Goal: Task Accomplishment & Management: Complete application form

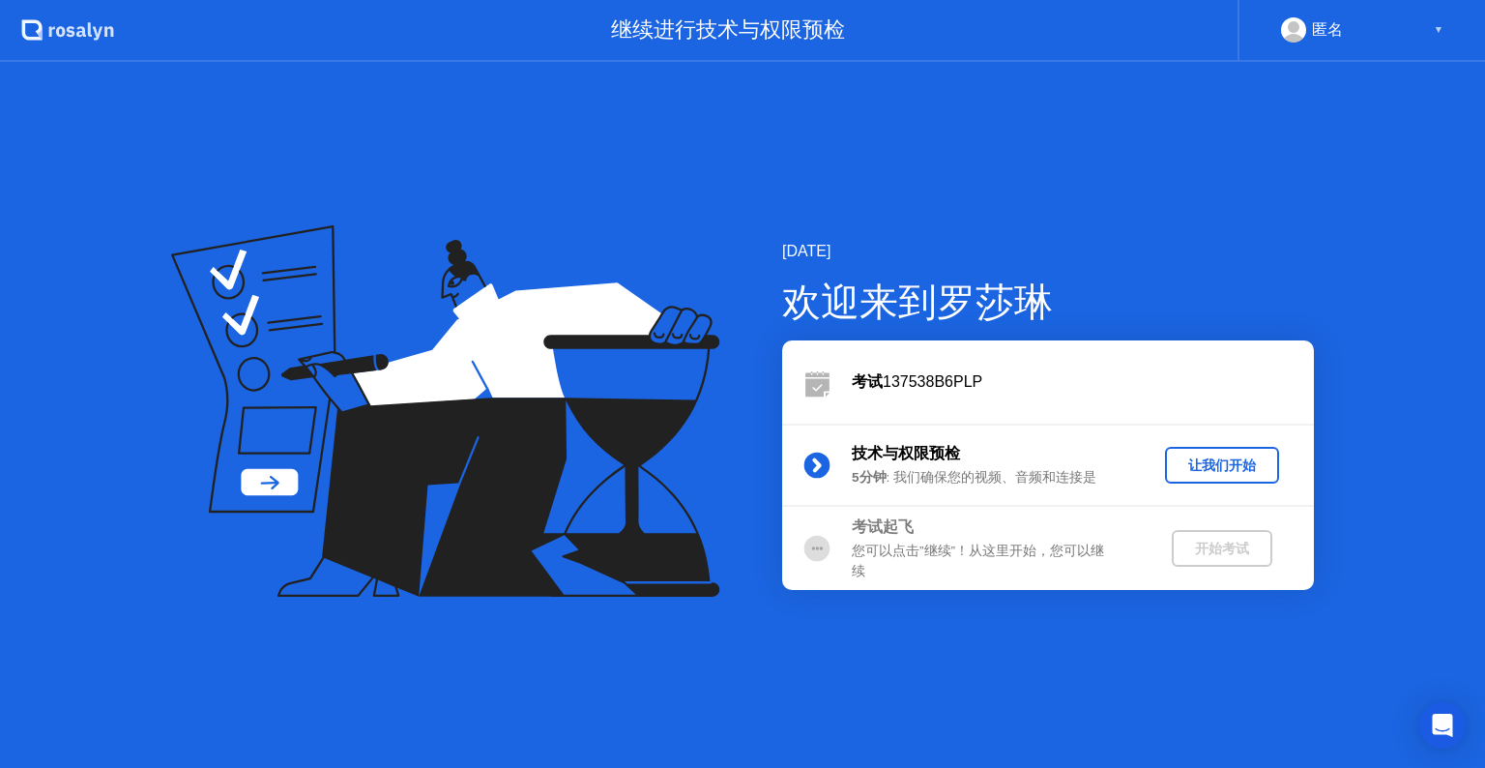
click at [1213, 456] on div "让我们开始" at bounding box center [1222, 465] width 99 height 18
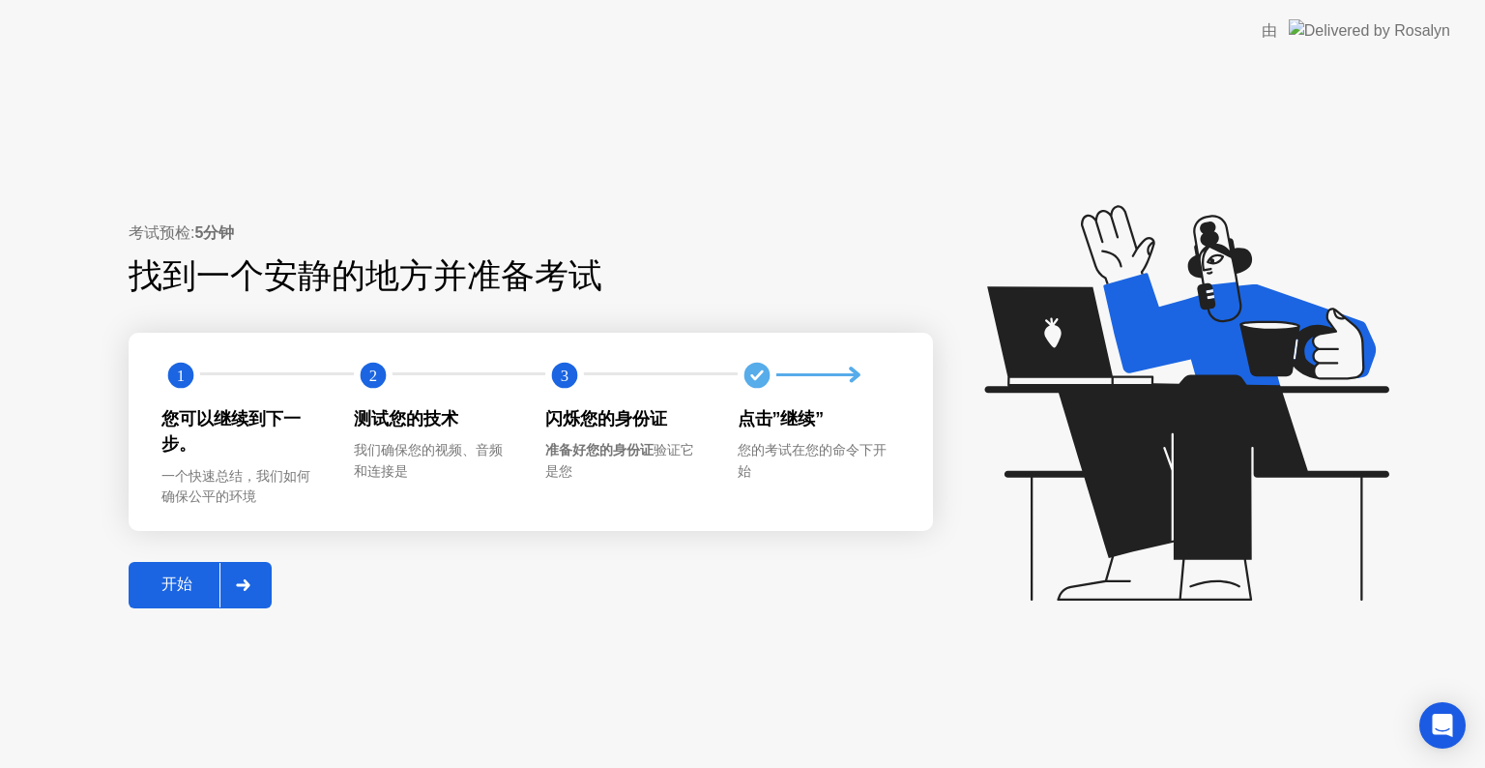
click at [198, 570] on button "开始" at bounding box center [200, 585] width 143 height 46
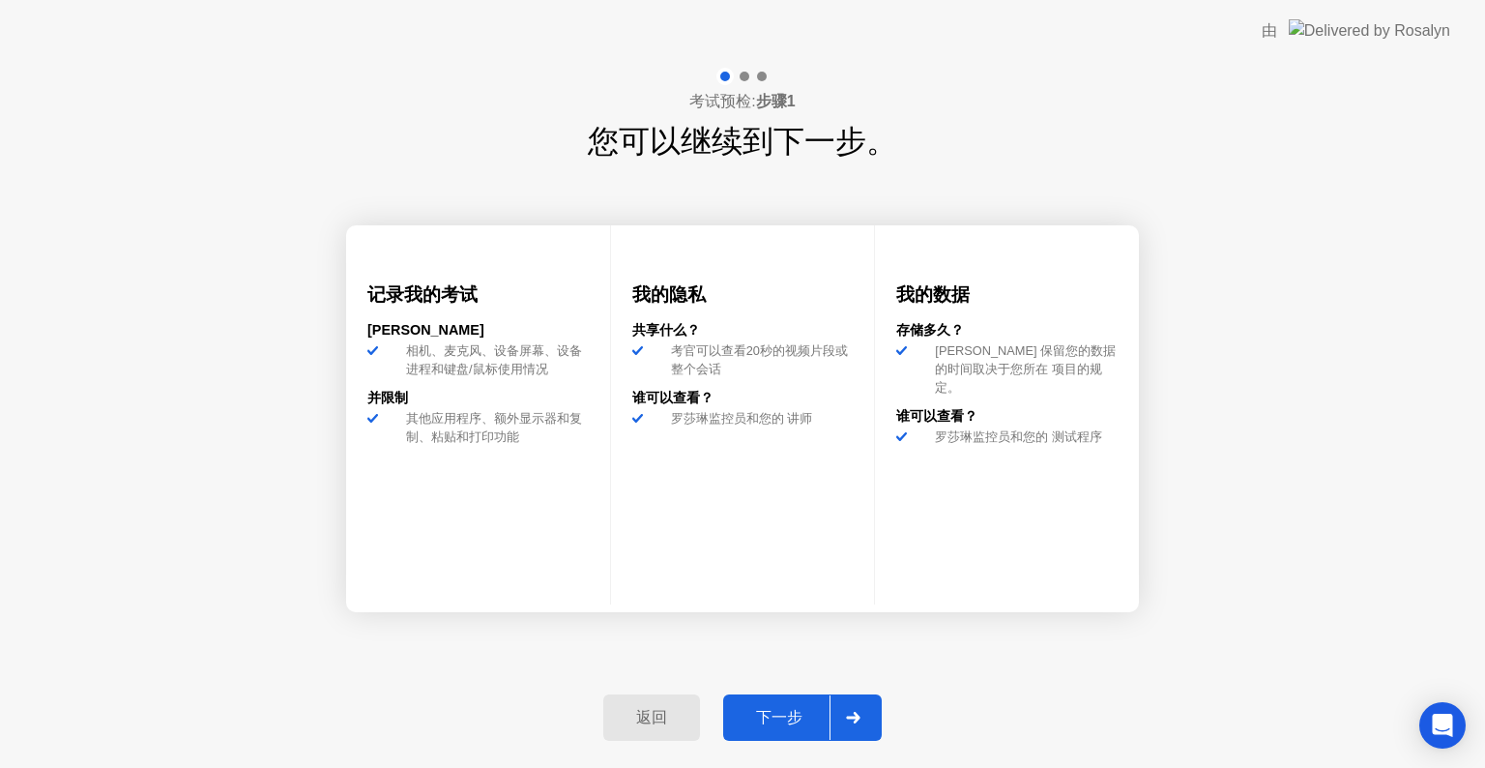
click at [783, 710] on div "下一步" at bounding box center [779, 718] width 101 height 20
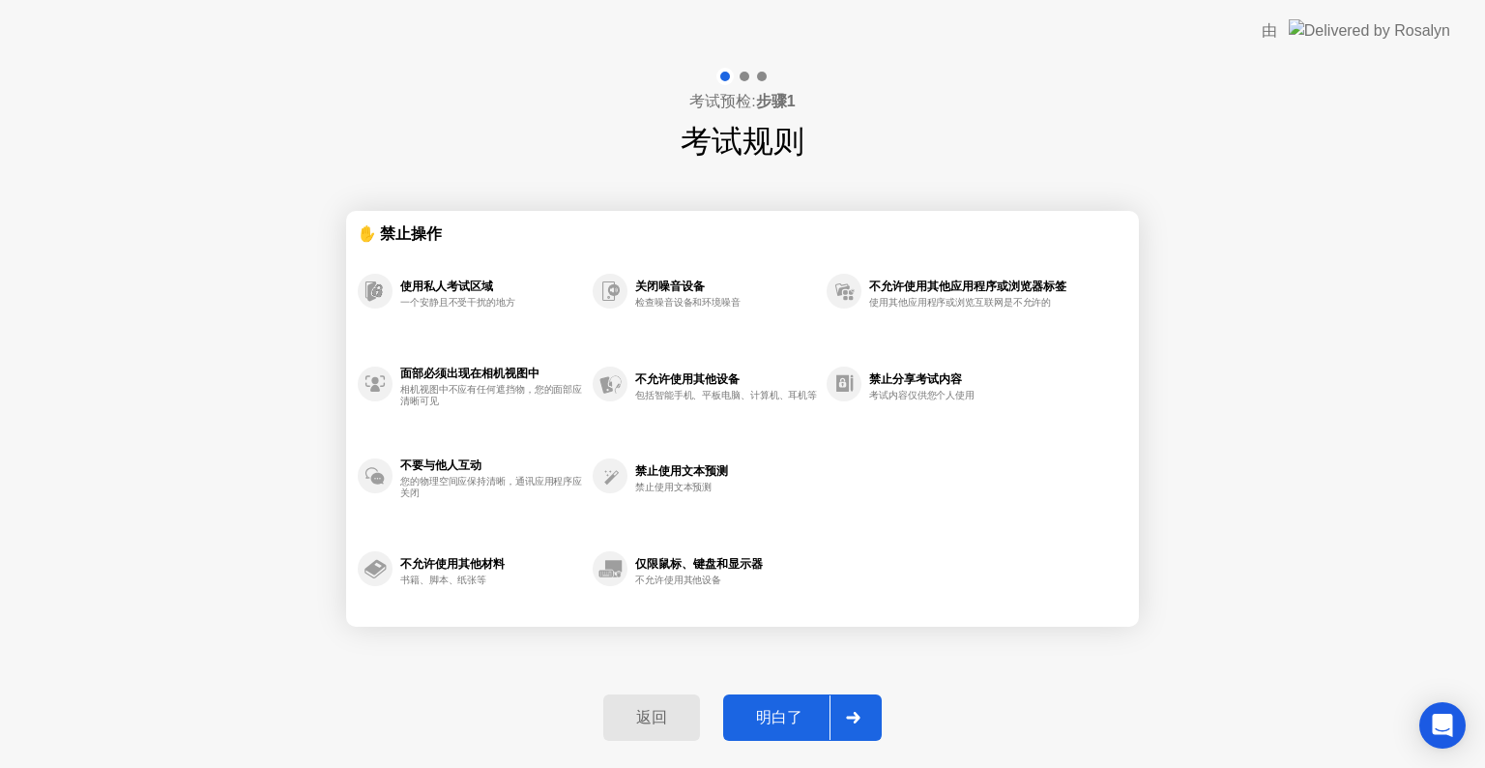
click at [785, 708] on div "明白了" at bounding box center [779, 718] width 101 height 20
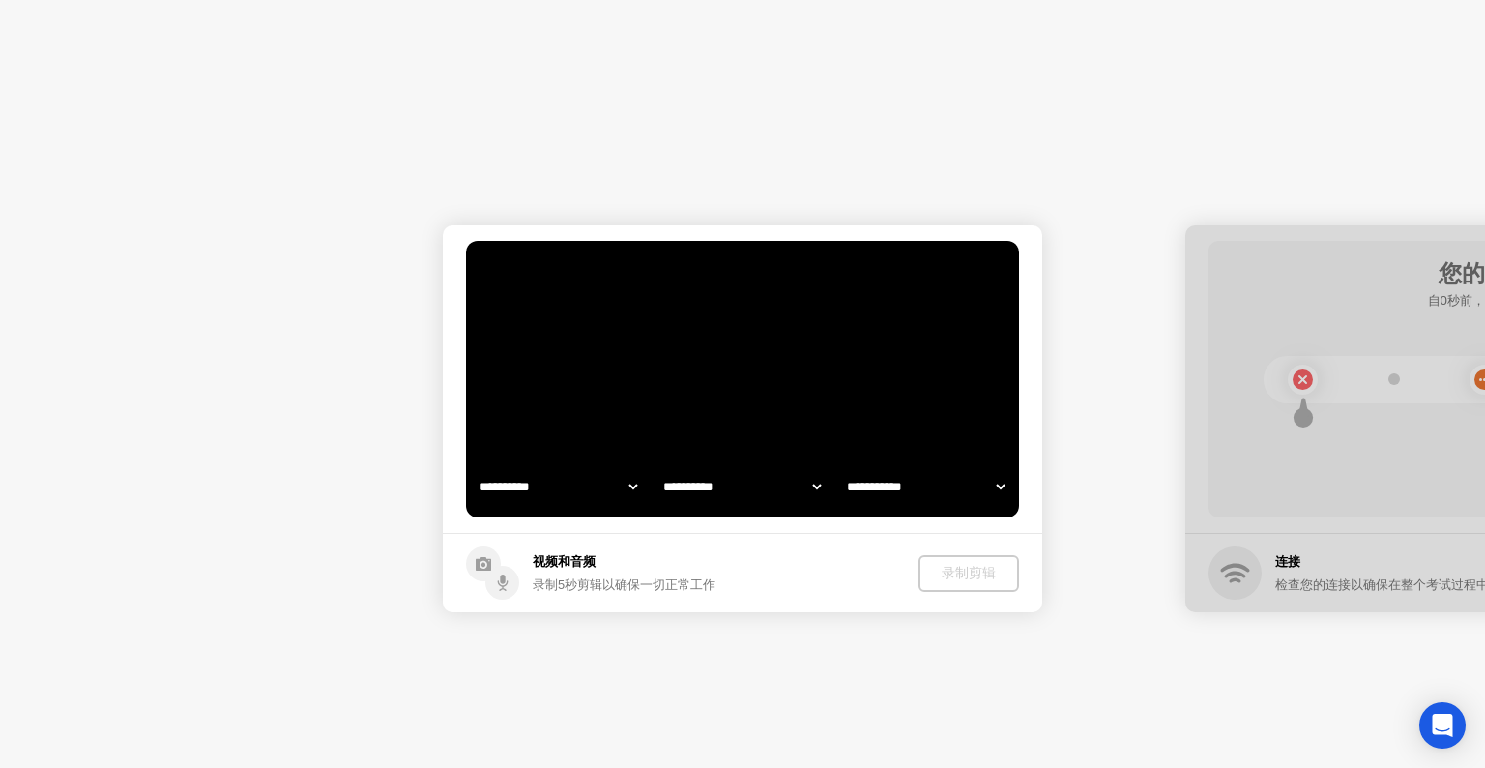
select select "**********"
select select "*******"
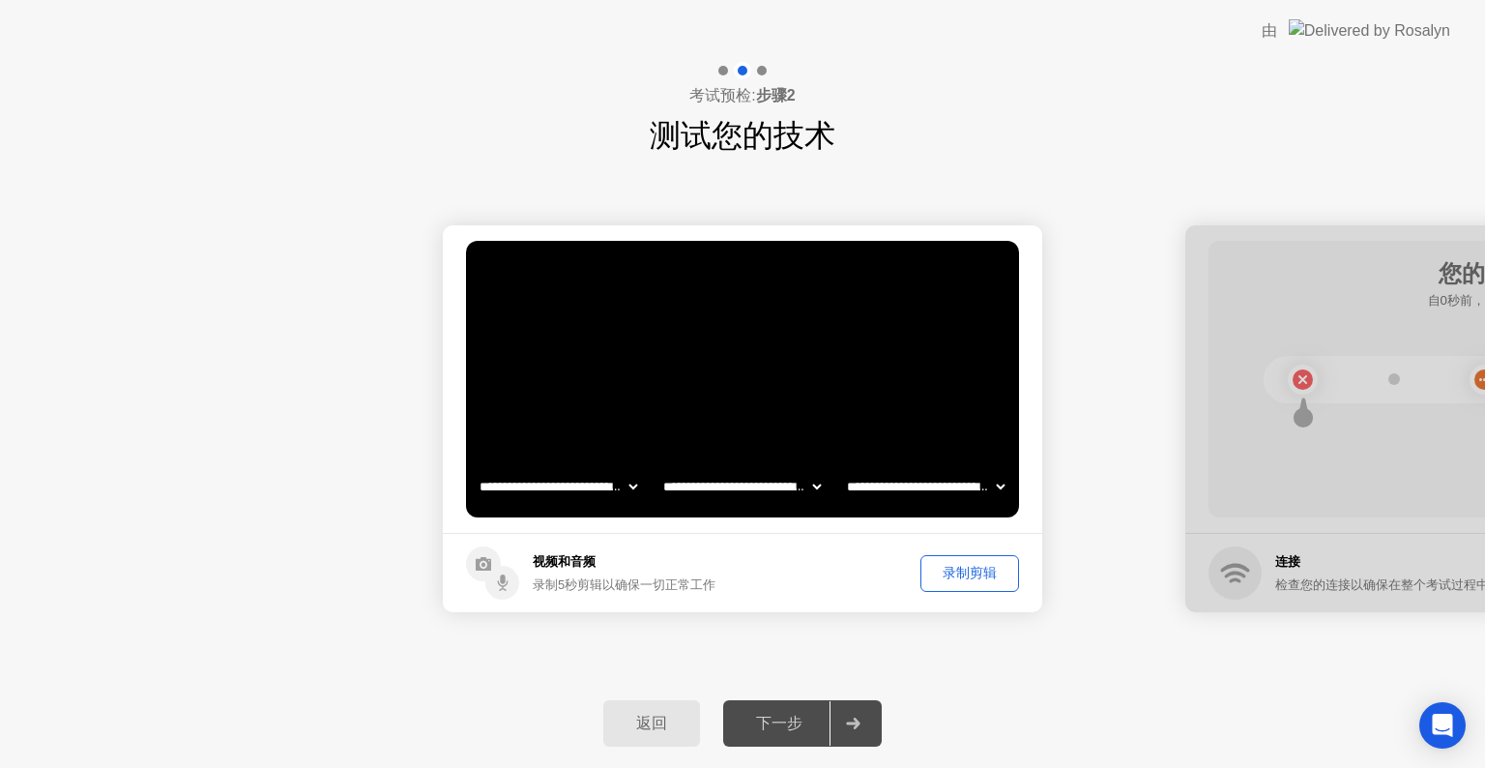
click at [972, 570] on div "录制剪辑" at bounding box center [969, 573] width 85 height 18
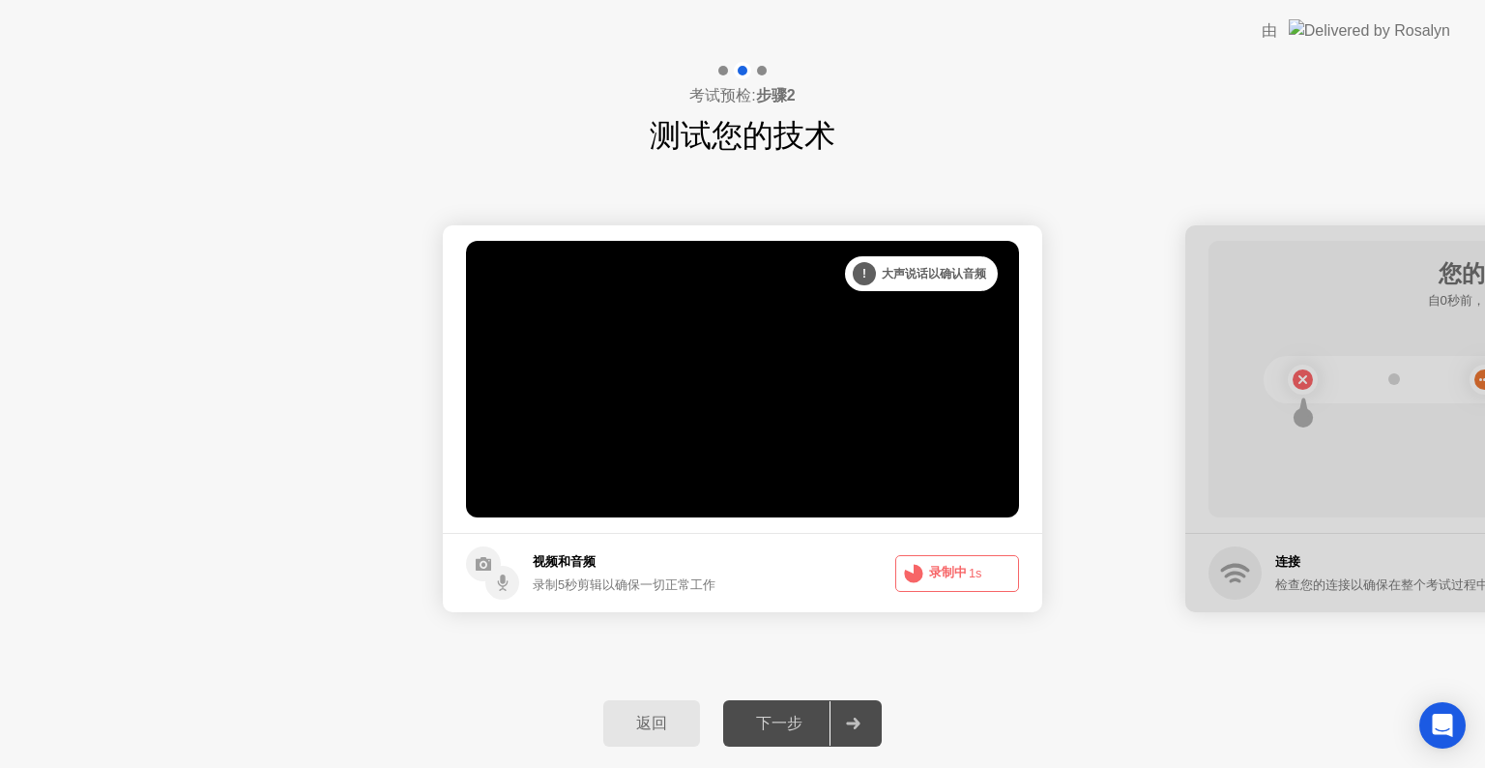
click at [958, 577] on button "录制中 1s" at bounding box center [957, 573] width 124 height 37
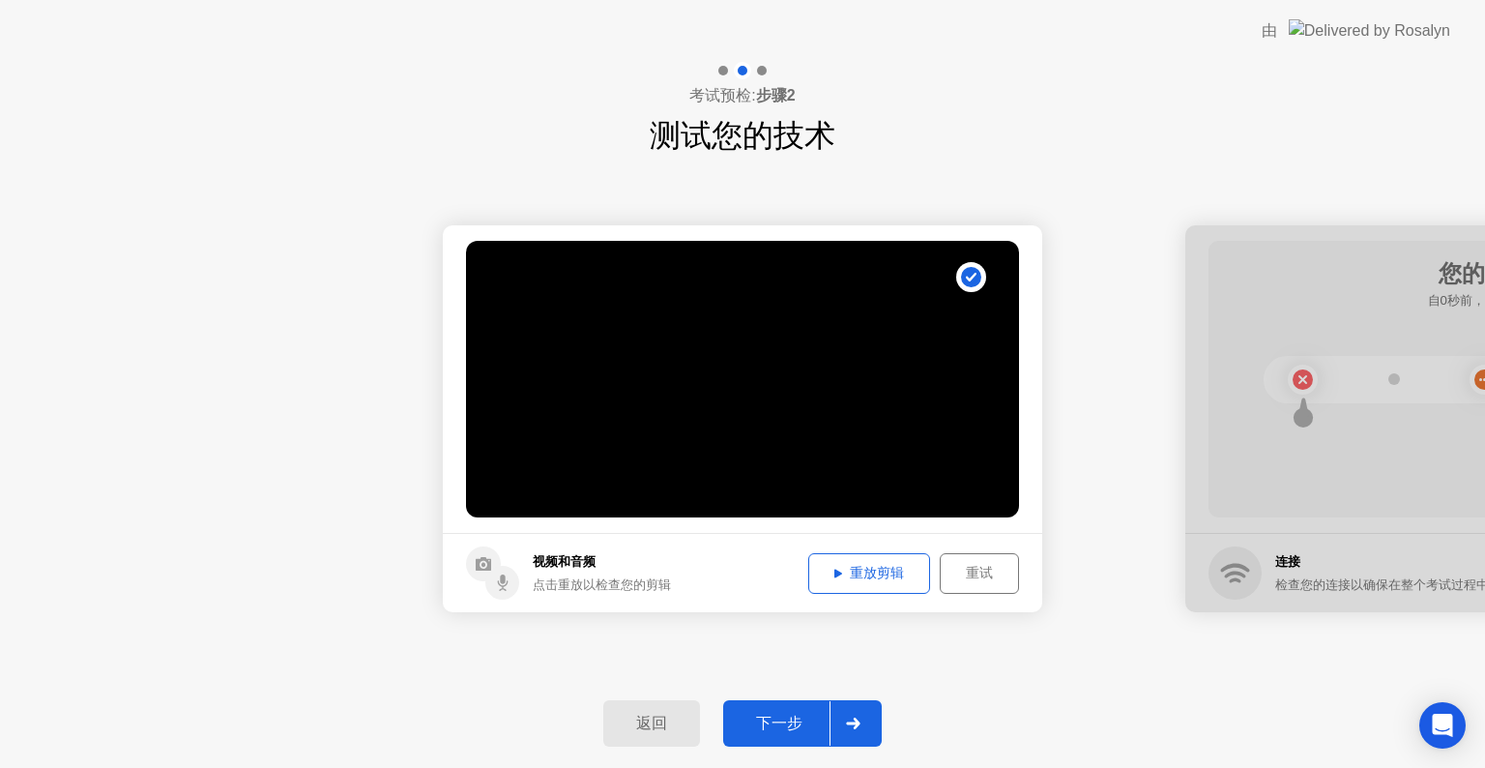
click at [793, 715] on div "下一步" at bounding box center [779, 724] width 101 height 20
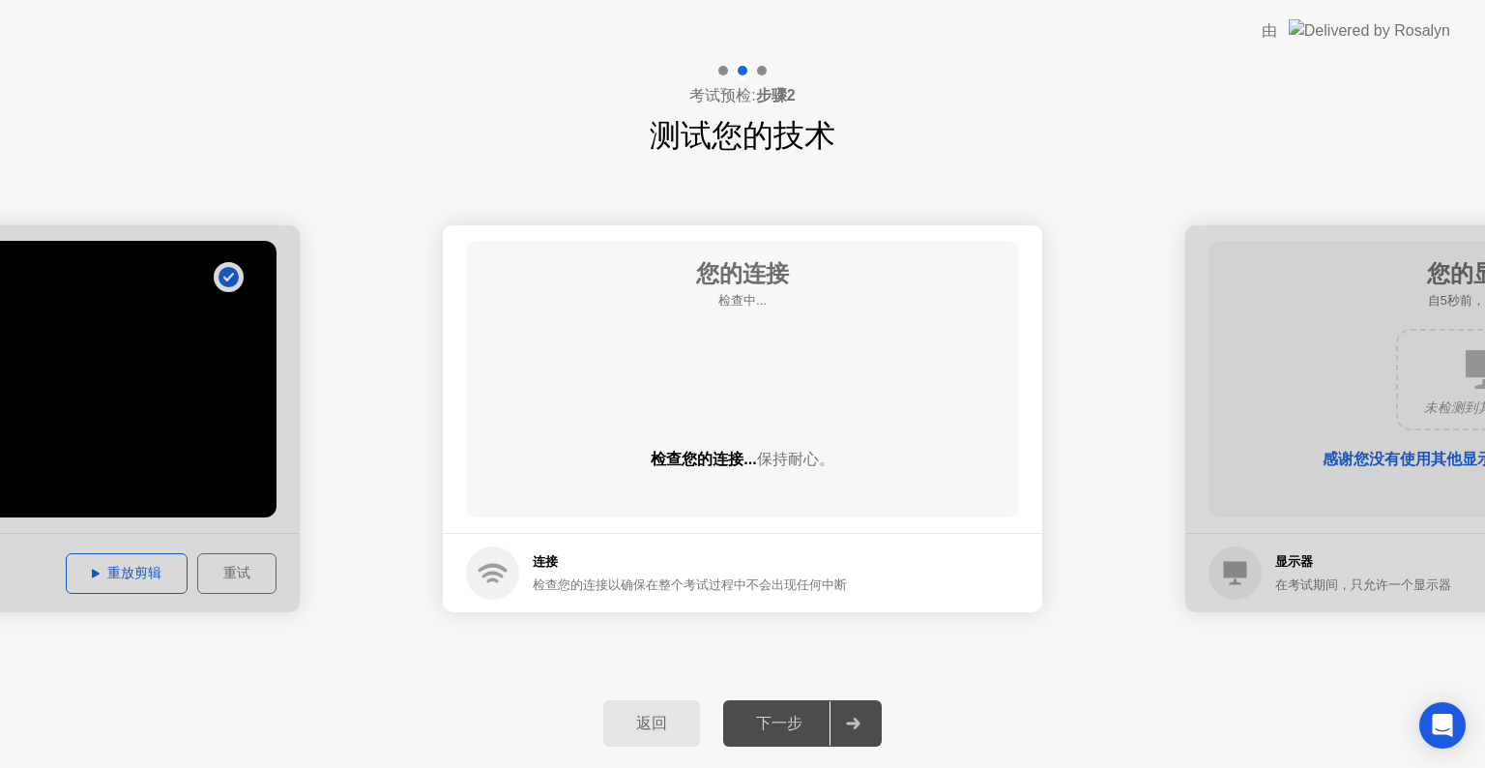
click at [793, 715] on div "下一步" at bounding box center [779, 724] width 101 height 20
click at [1380, 352] on div at bounding box center [1486, 418] width 600 height 387
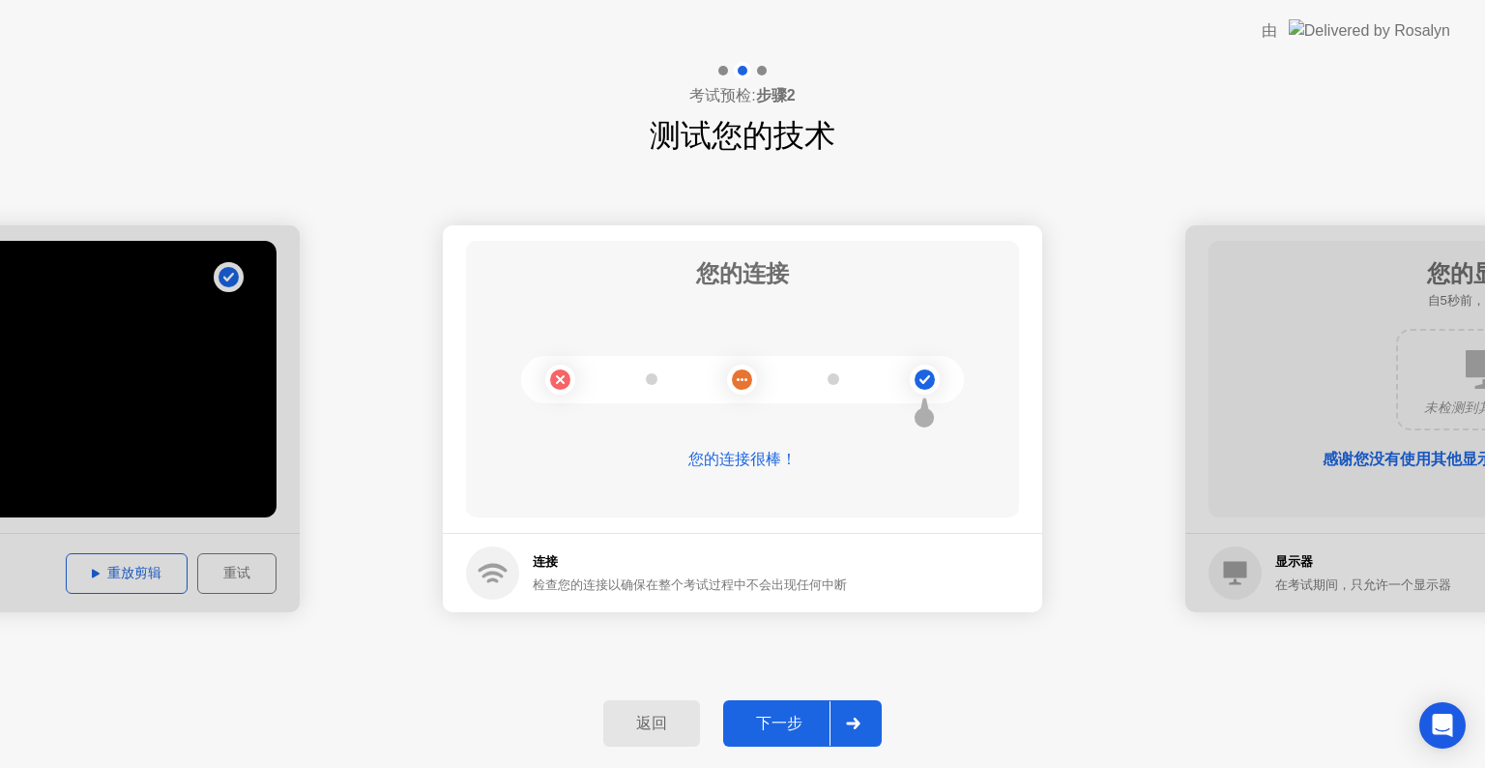
click at [781, 734] on div "下一步" at bounding box center [779, 724] width 101 height 20
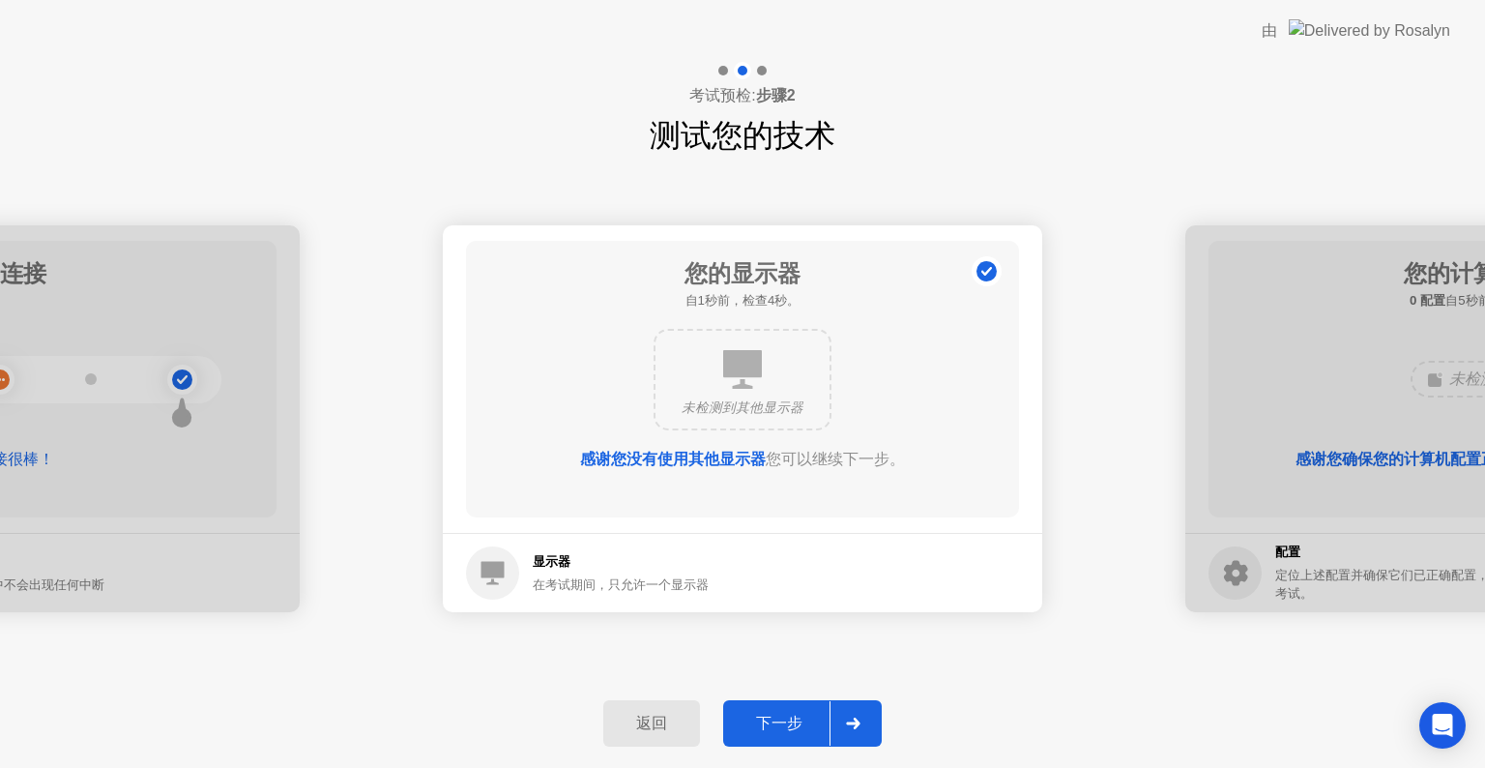
click at [781, 730] on div "下一步" at bounding box center [779, 724] width 101 height 20
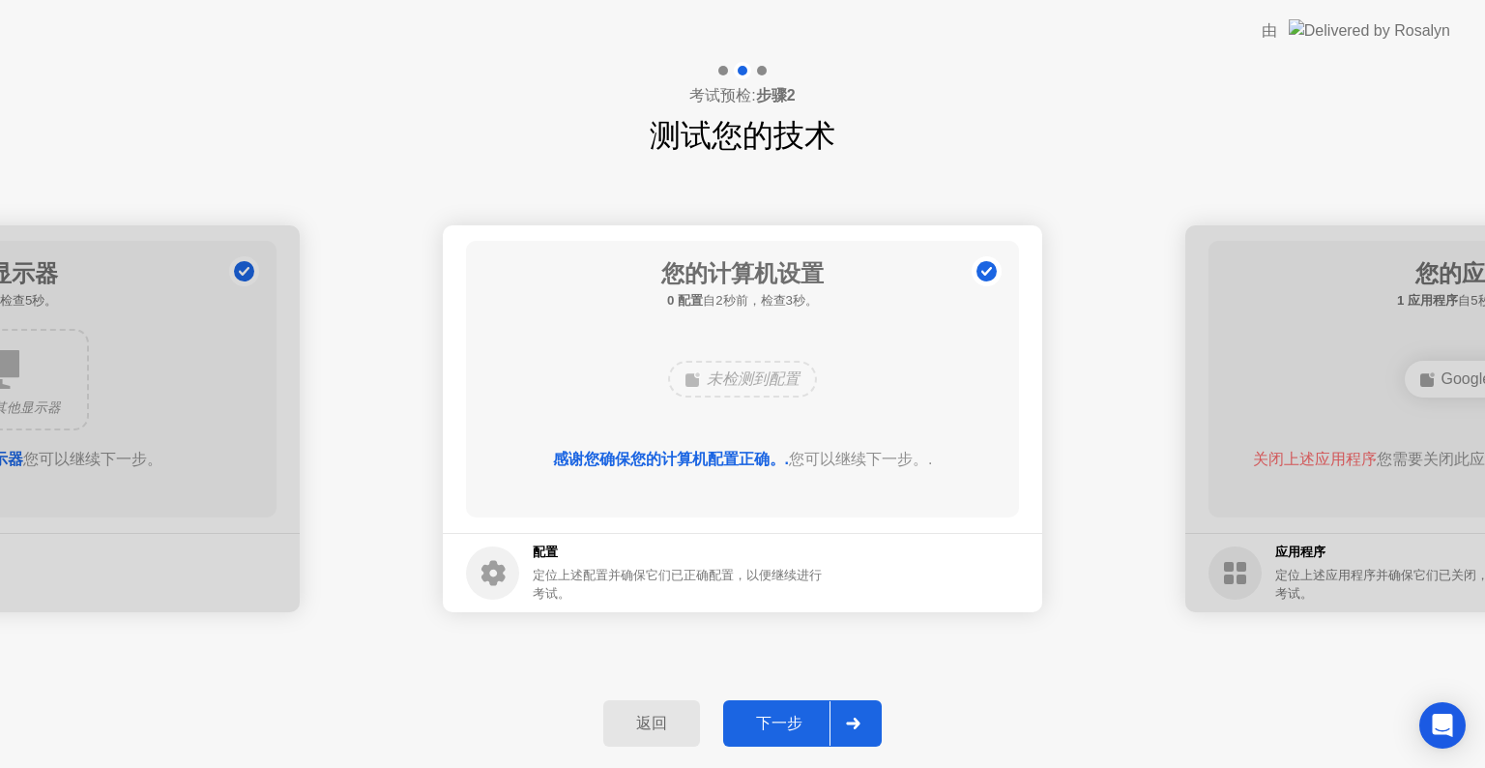
click at [781, 728] on div "下一步" at bounding box center [779, 724] width 101 height 20
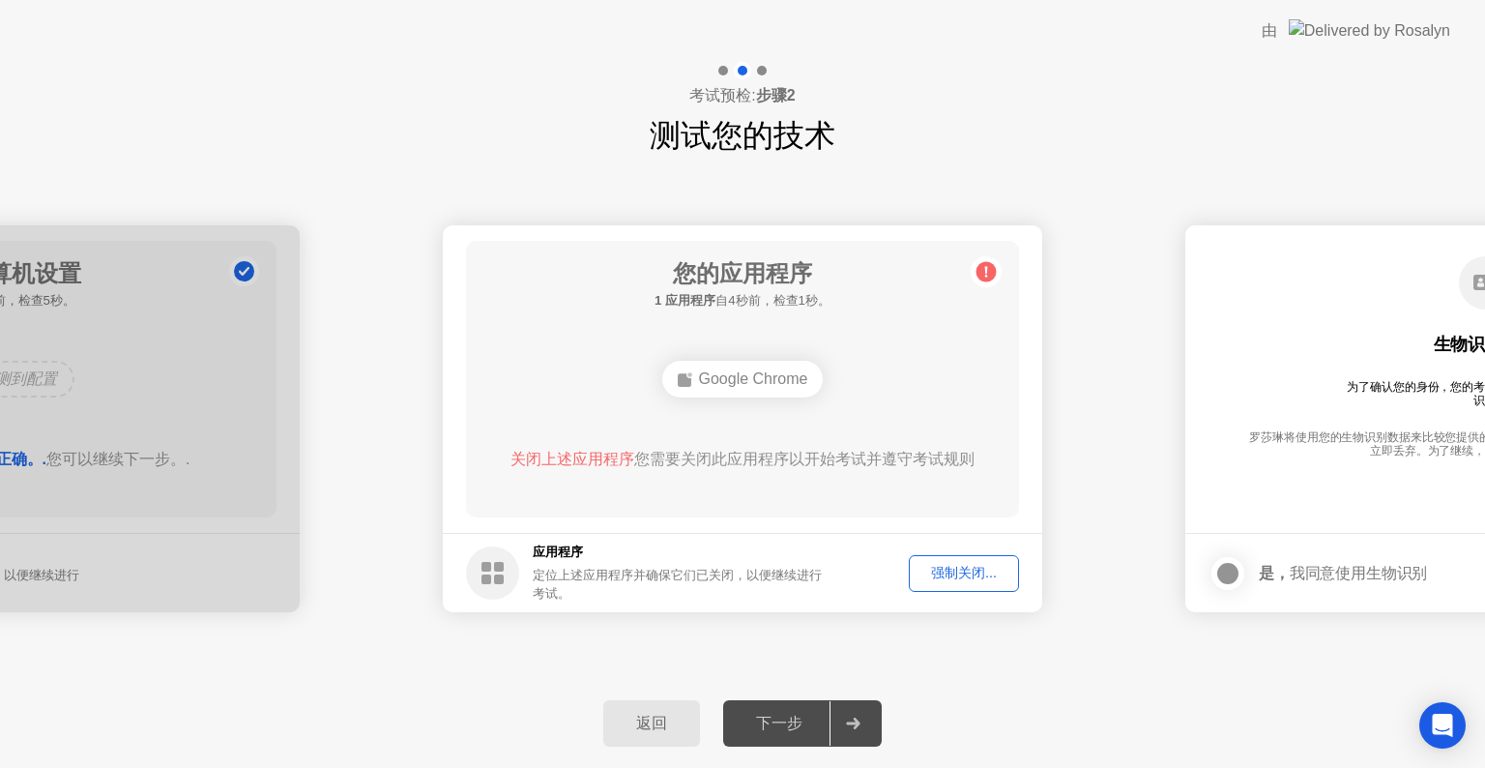
click at [715, 381] on div "Google Chrome" at bounding box center [742, 379] width 161 height 37
click at [587, 463] on span "关闭上述应用程序" at bounding box center [573, 459] width 124 height 16
click at [594, 455] on span "关闭上述应用程序" at bounding box center [573, 459] width 124 height 16
click at [963, 564] on div "强制关闭..." at bounding box center [964, 573] width 97 height 18
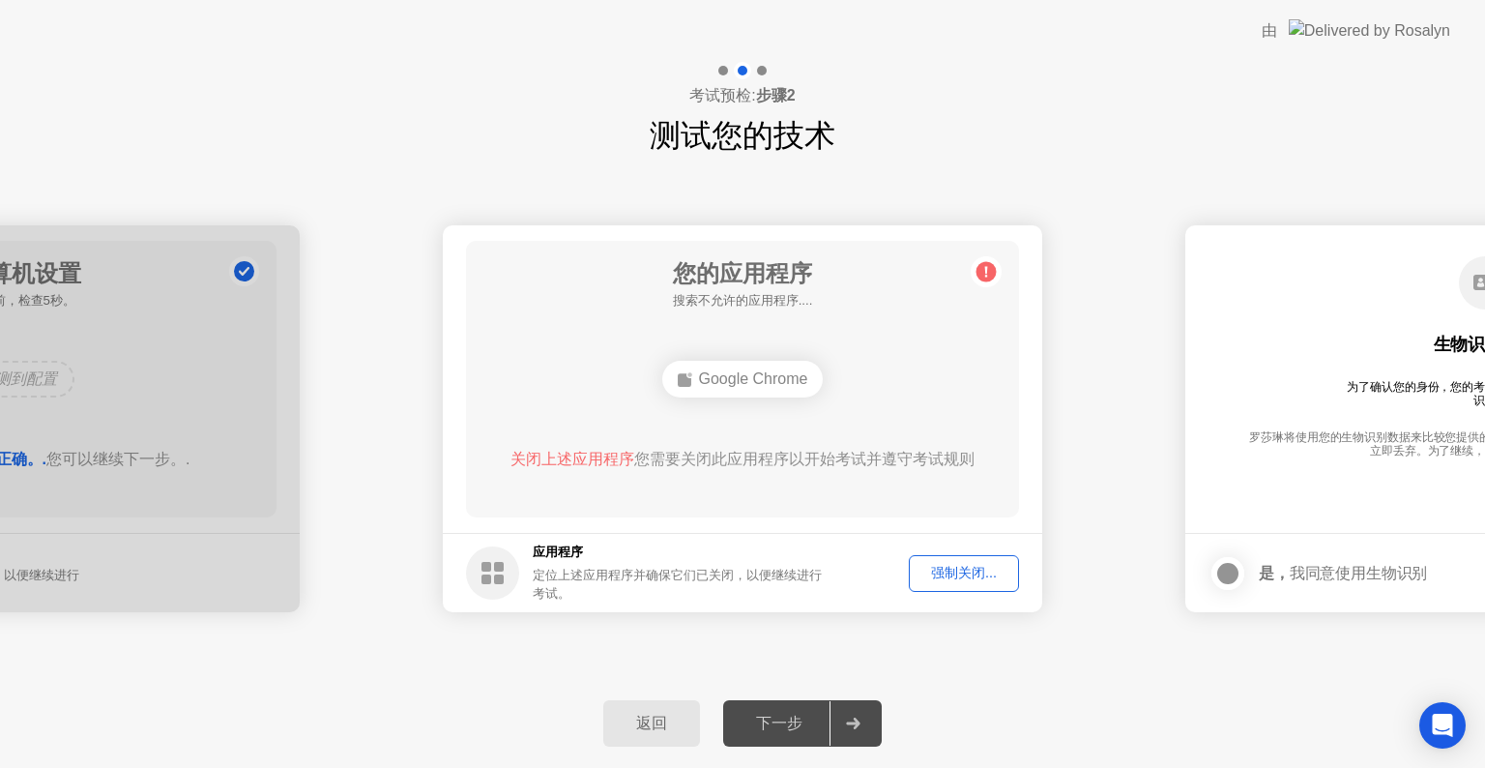
click at [935, 565] on div "强制关闭..." at bounding box center [964, 573] width 97 height 18
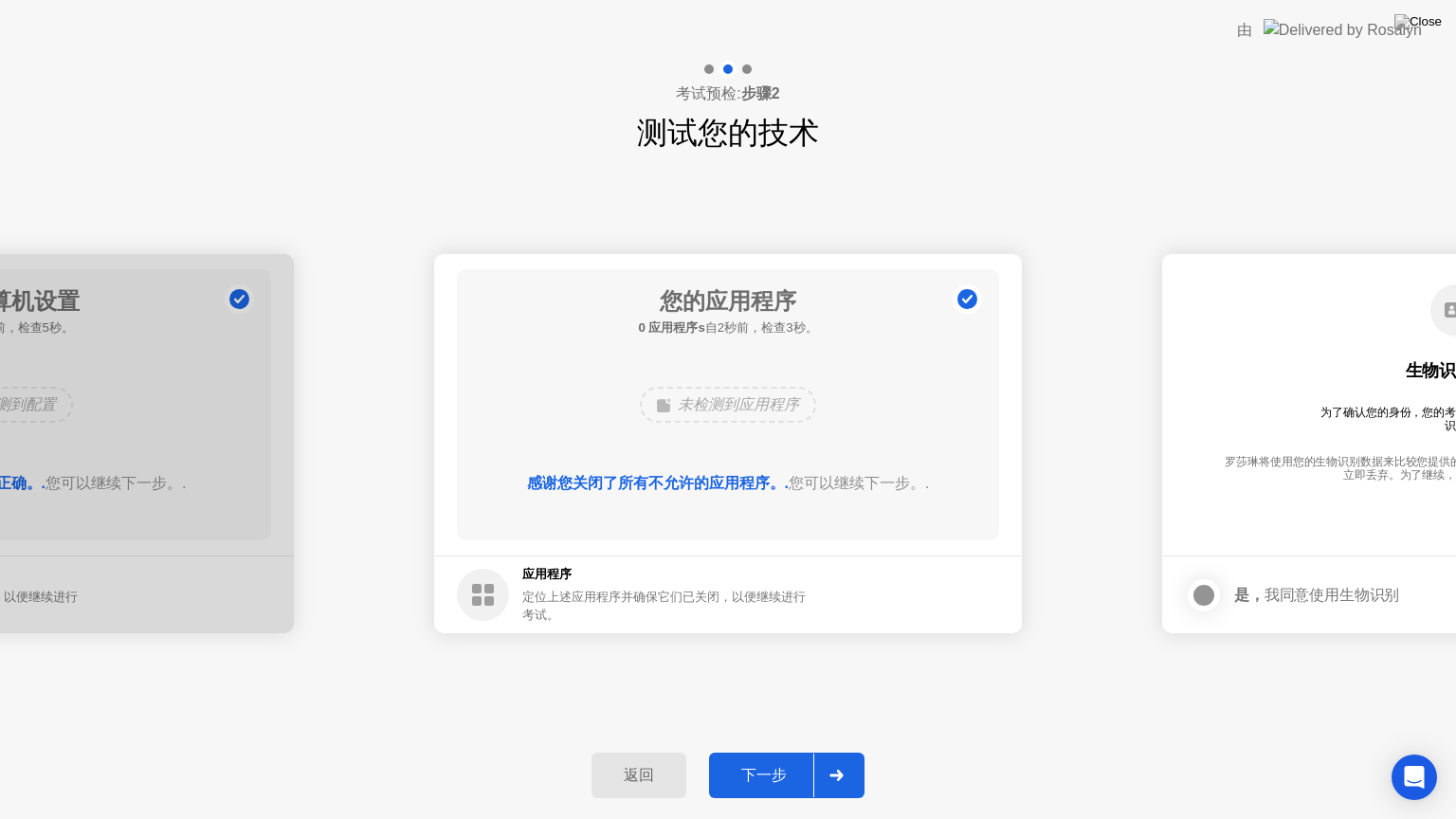
click at [775, 752] on button "下一步" at bounding box center [786, 776] width 156 height 45
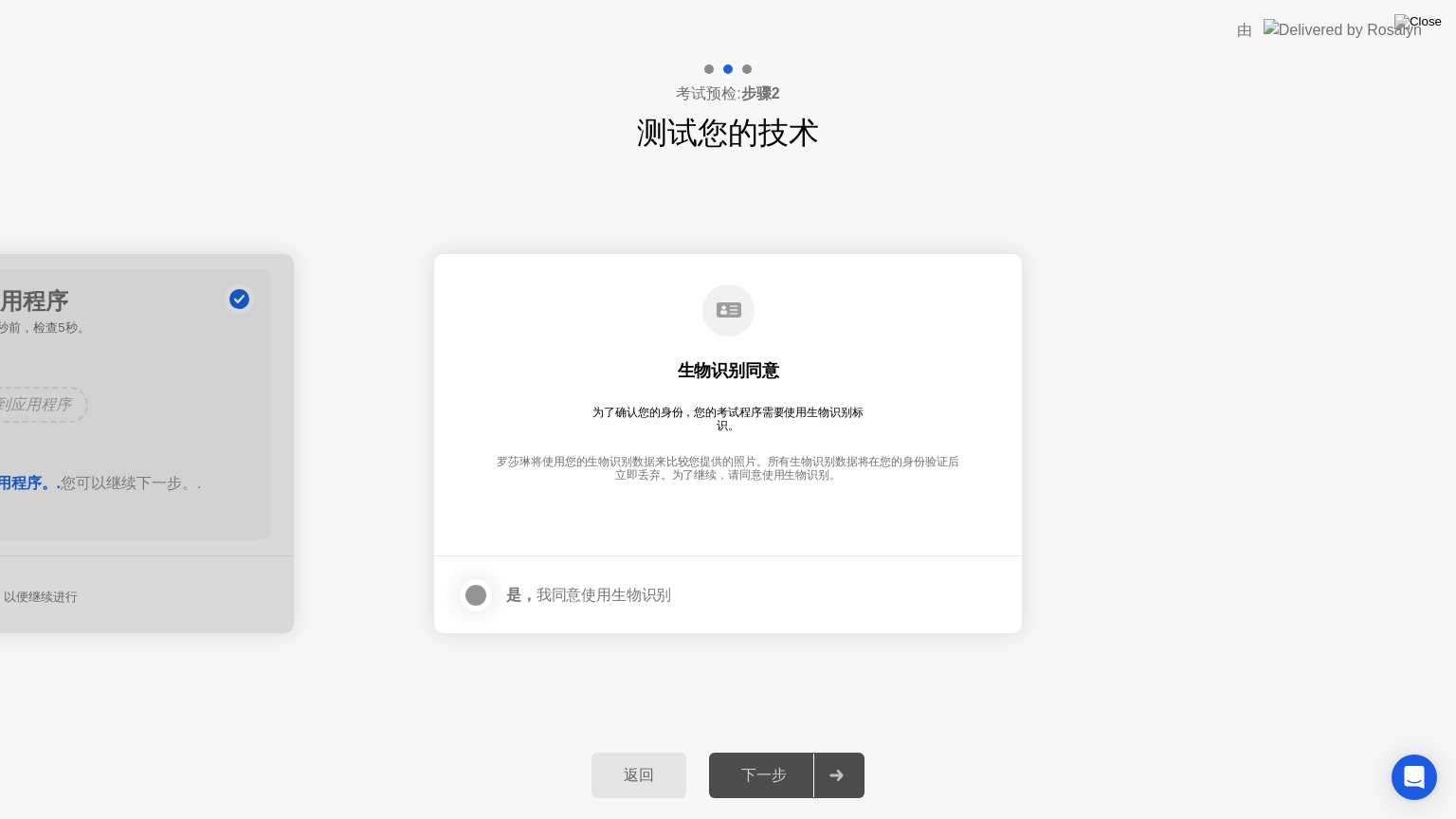
click at [475, 589] on div at bounding box center [476, 595] width 23 height 23
click at [770, 752] on button "下一步" at bounding box center [786, 776] width 156 height 45
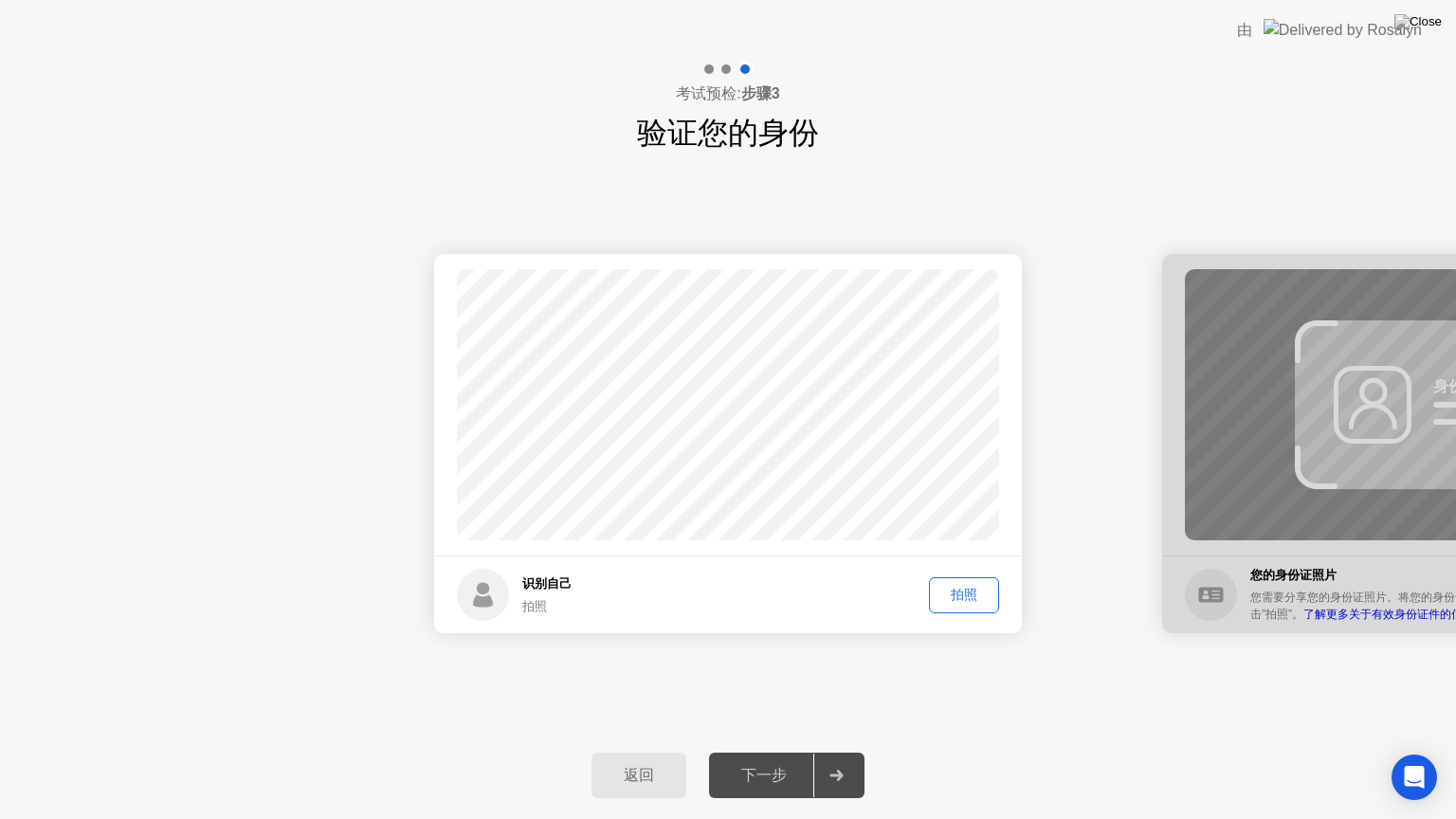
click at [956, 587] on div "拍照" at bounding box center [964, 595] width 57 height 18
click at [748, 752] on div "下一步" at bounding box center [764, 776] width 99 height 20
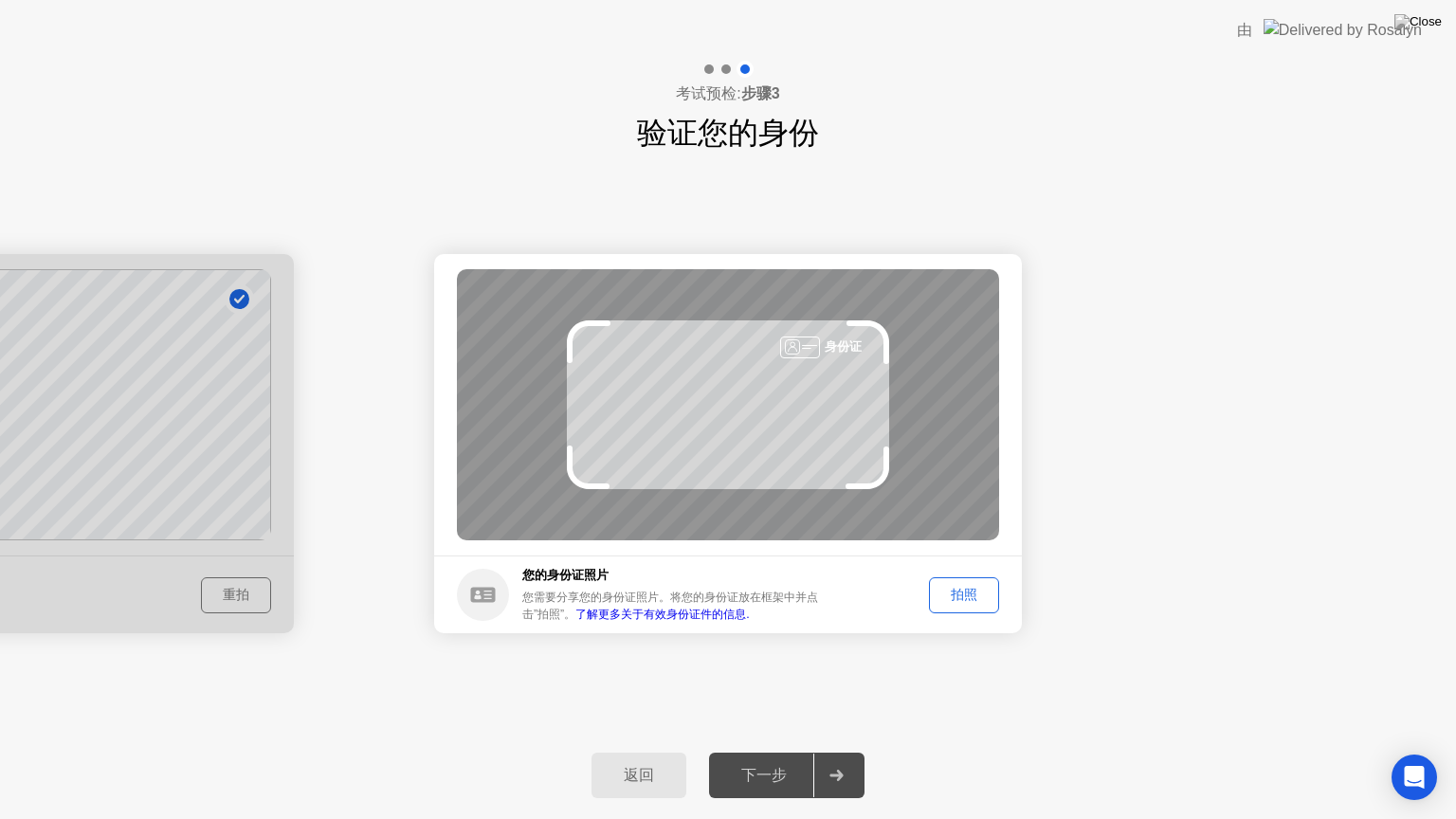
click at [972, 595] on div "拍照" at bounding box center [964, 595] width 57 height 18
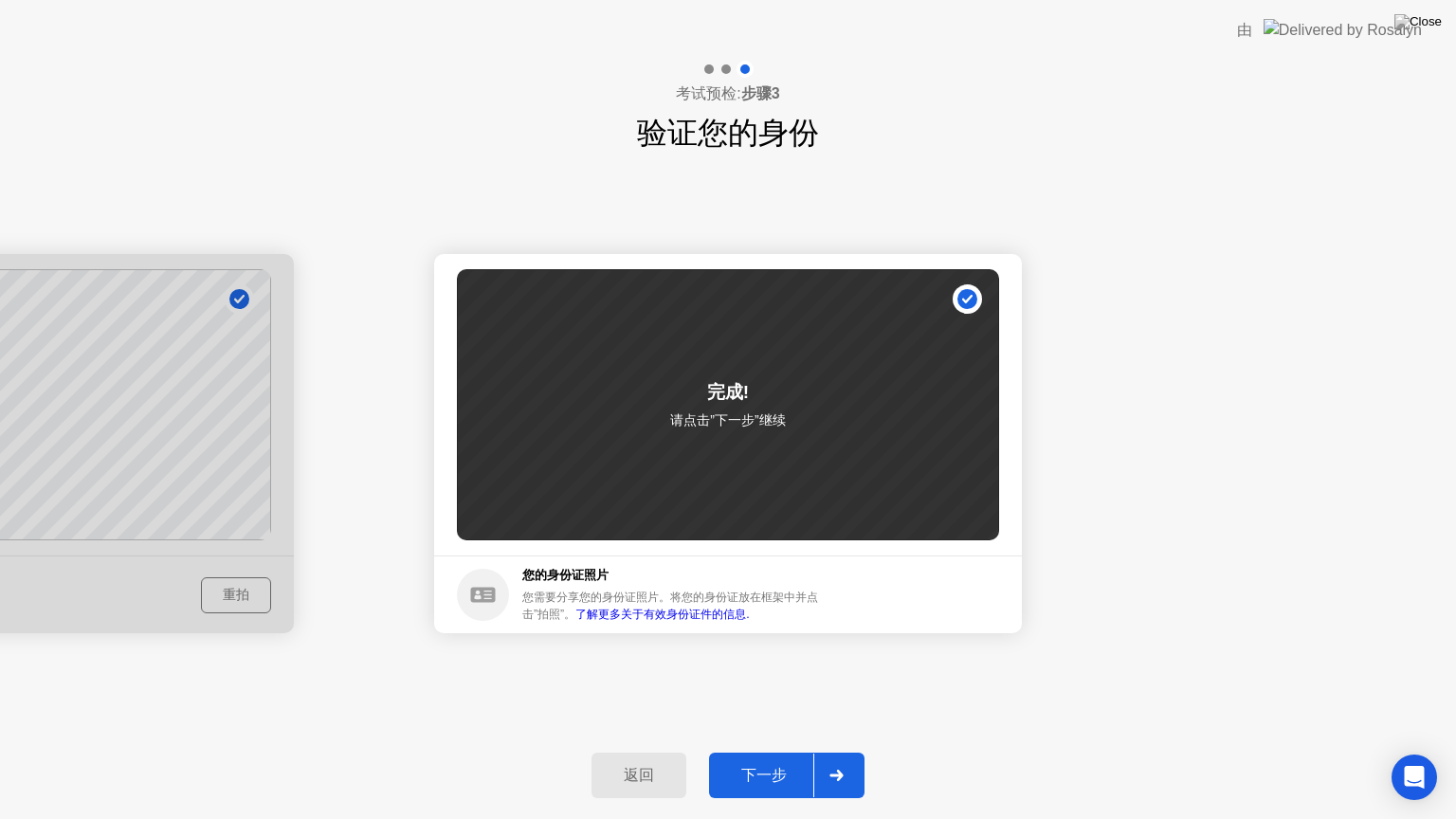
click at [796, 752] on button "下一步" at bounding box center [786, 776] width 156 height 45
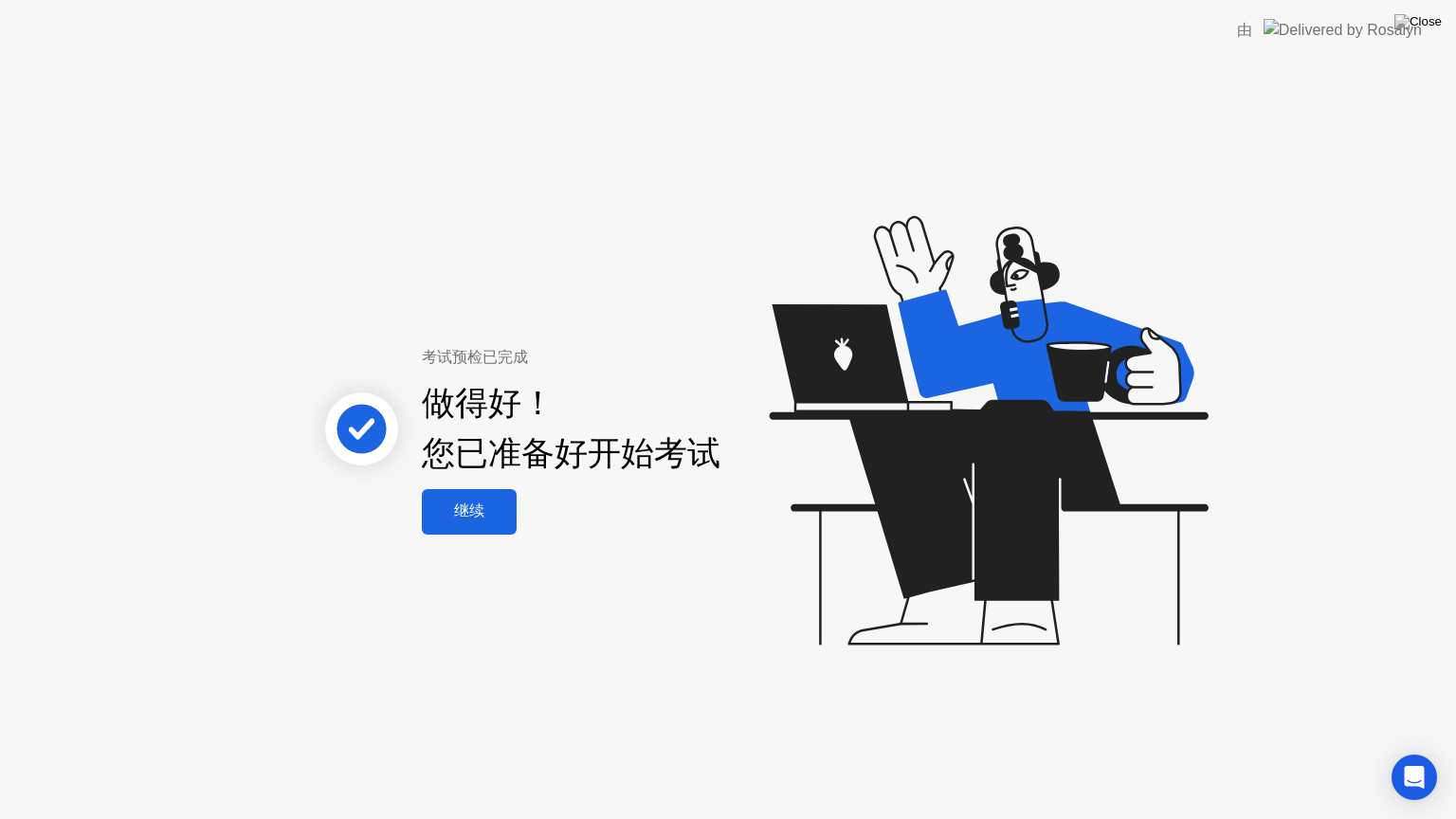
click at [481, 506] on div "继续" at bounding box center [469, 512] width 83 height 20
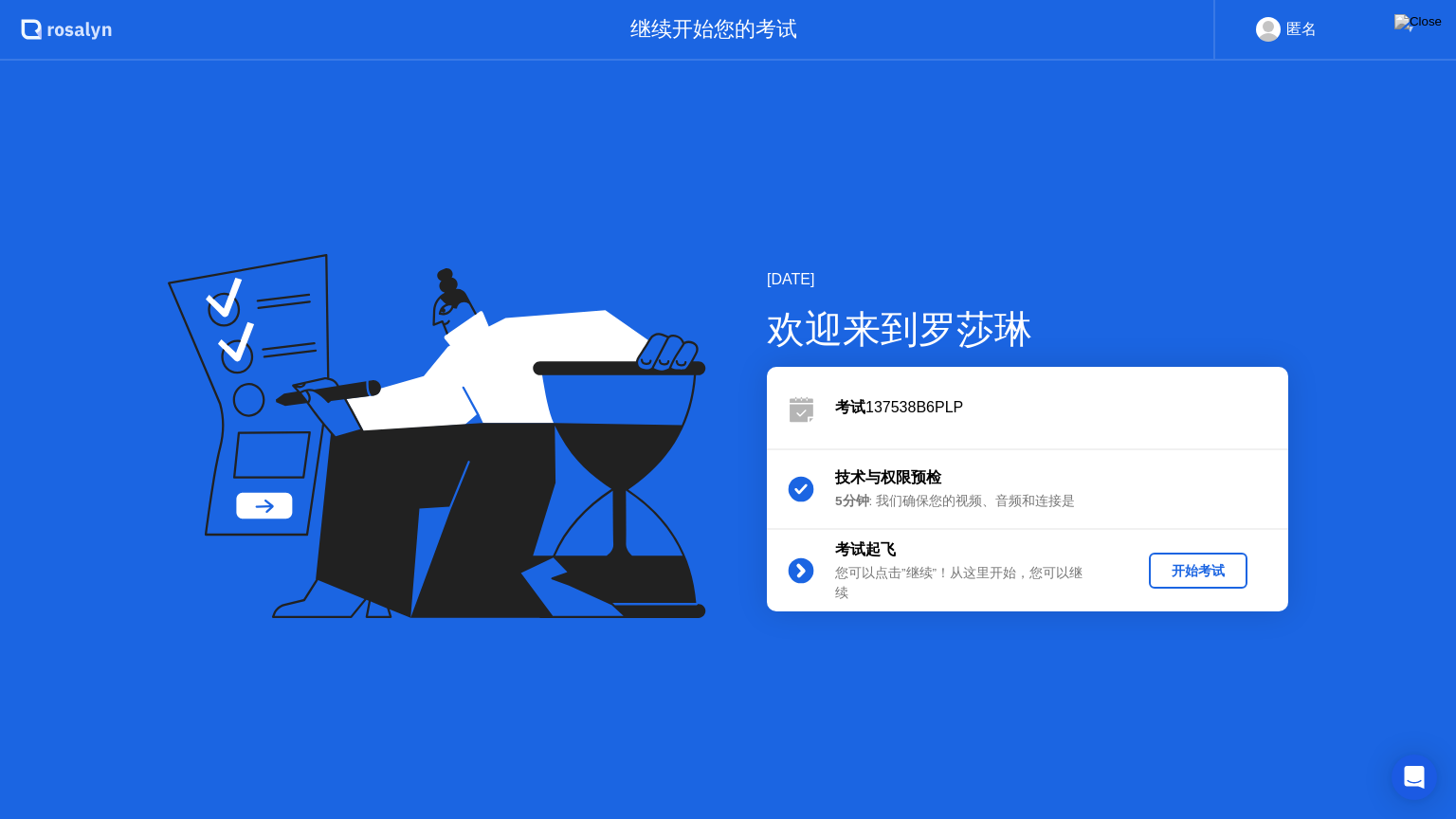
click at [1189, 566] on div "开始考试" at bounding box center [1198, 571] width 83 height 18
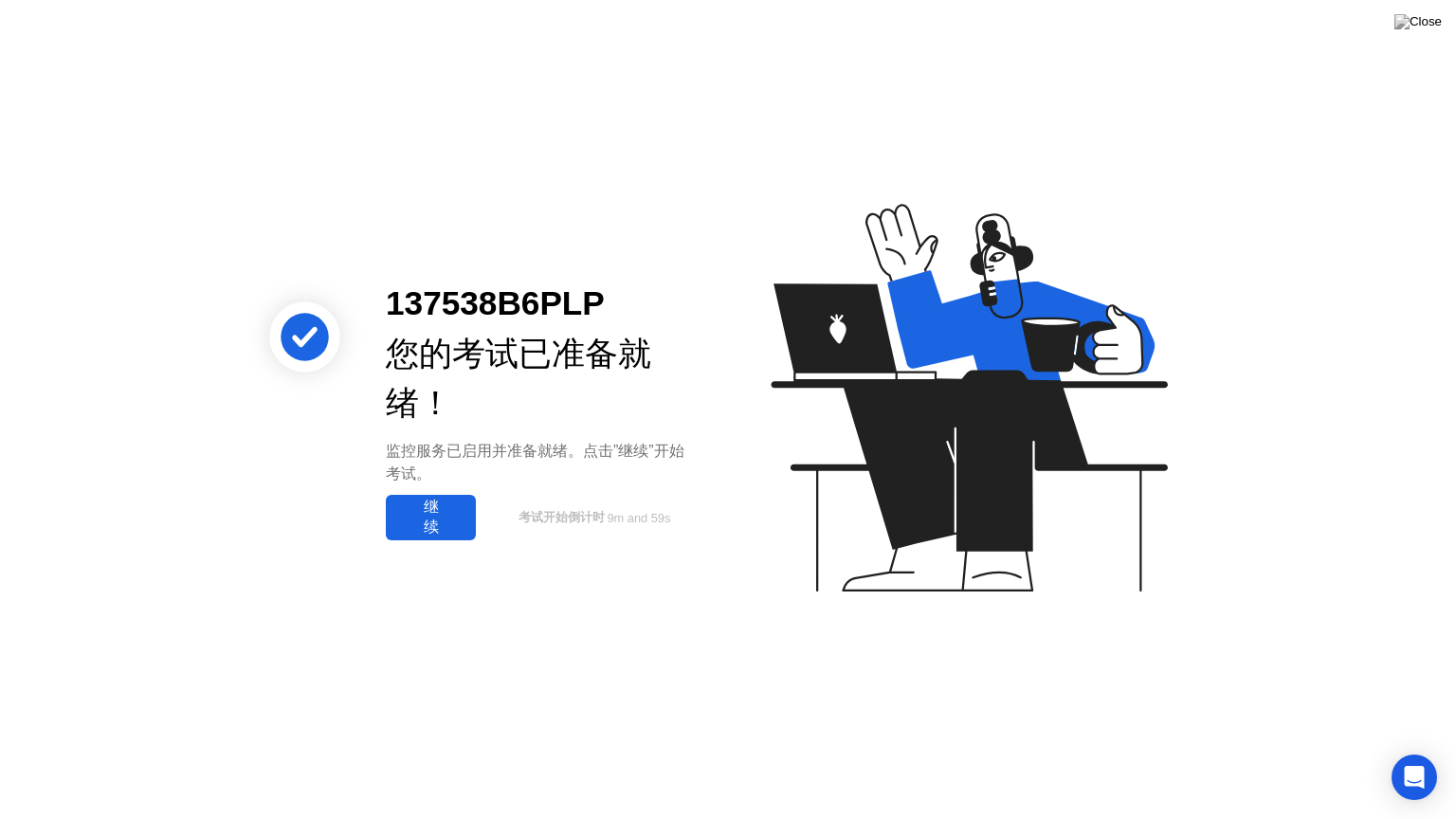
drag, startPoint x: 455, startPoint y: 518, endPoint x: 679, endPoint y: 615, distance: 244.1
click at [455, 516] on div "继续" at bounding box center [430, 518] width 78 height 40
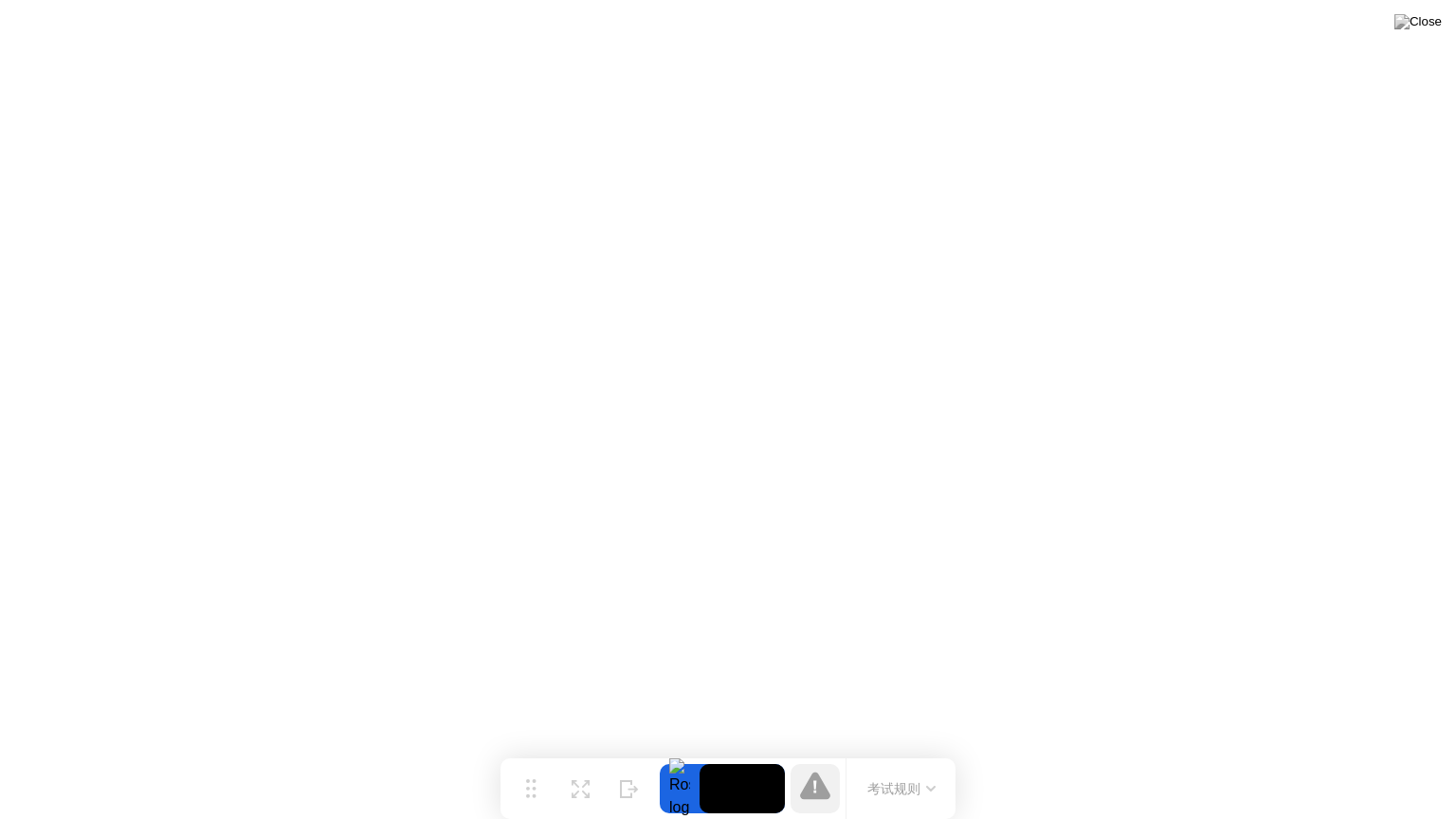
click at [910, 752] on button "考试规则" at bounding box center [901, 790] width 79 height 20
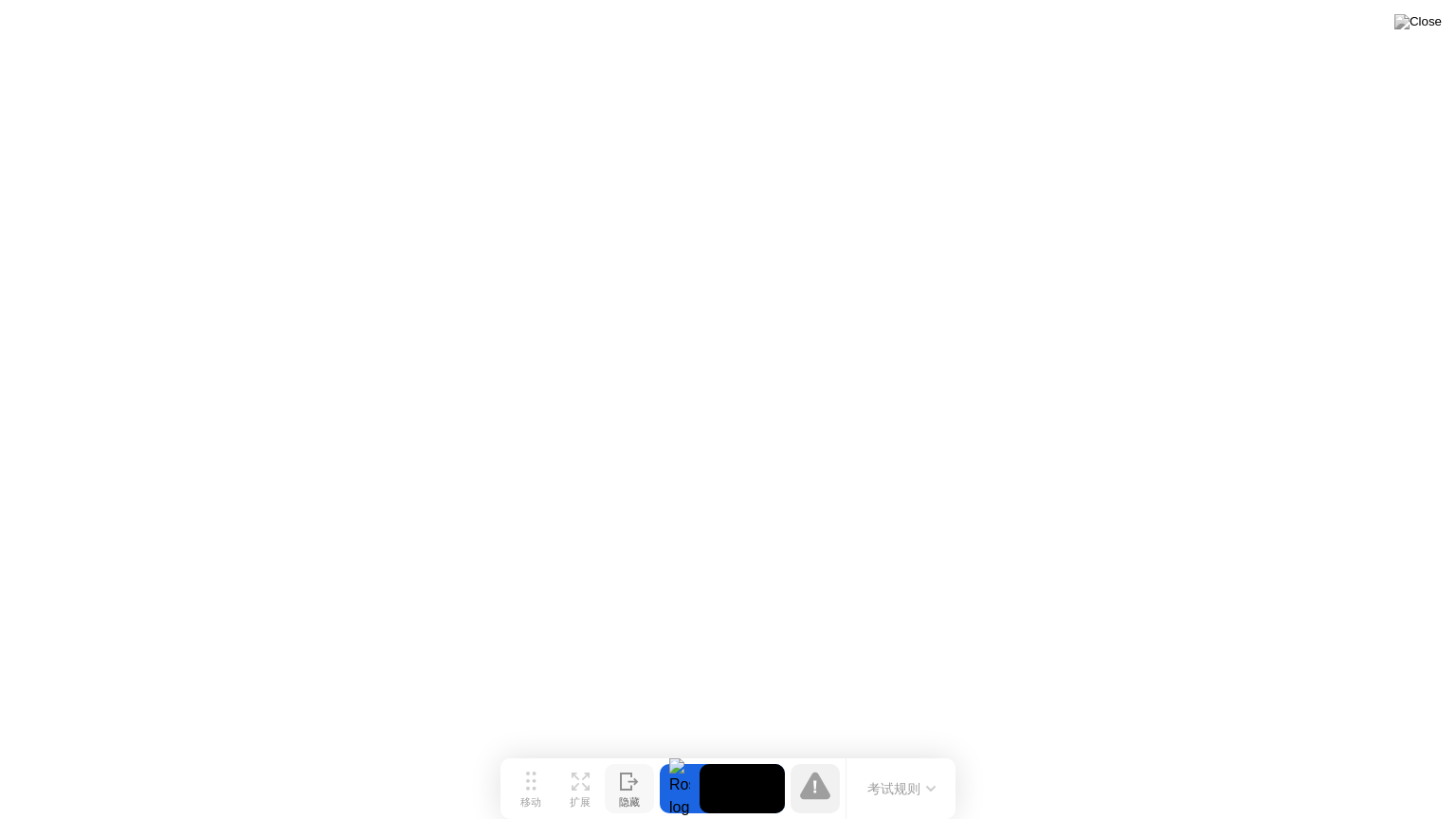
click at [629, 752] on icon at bounding box center [628, 782] width 19 height 18
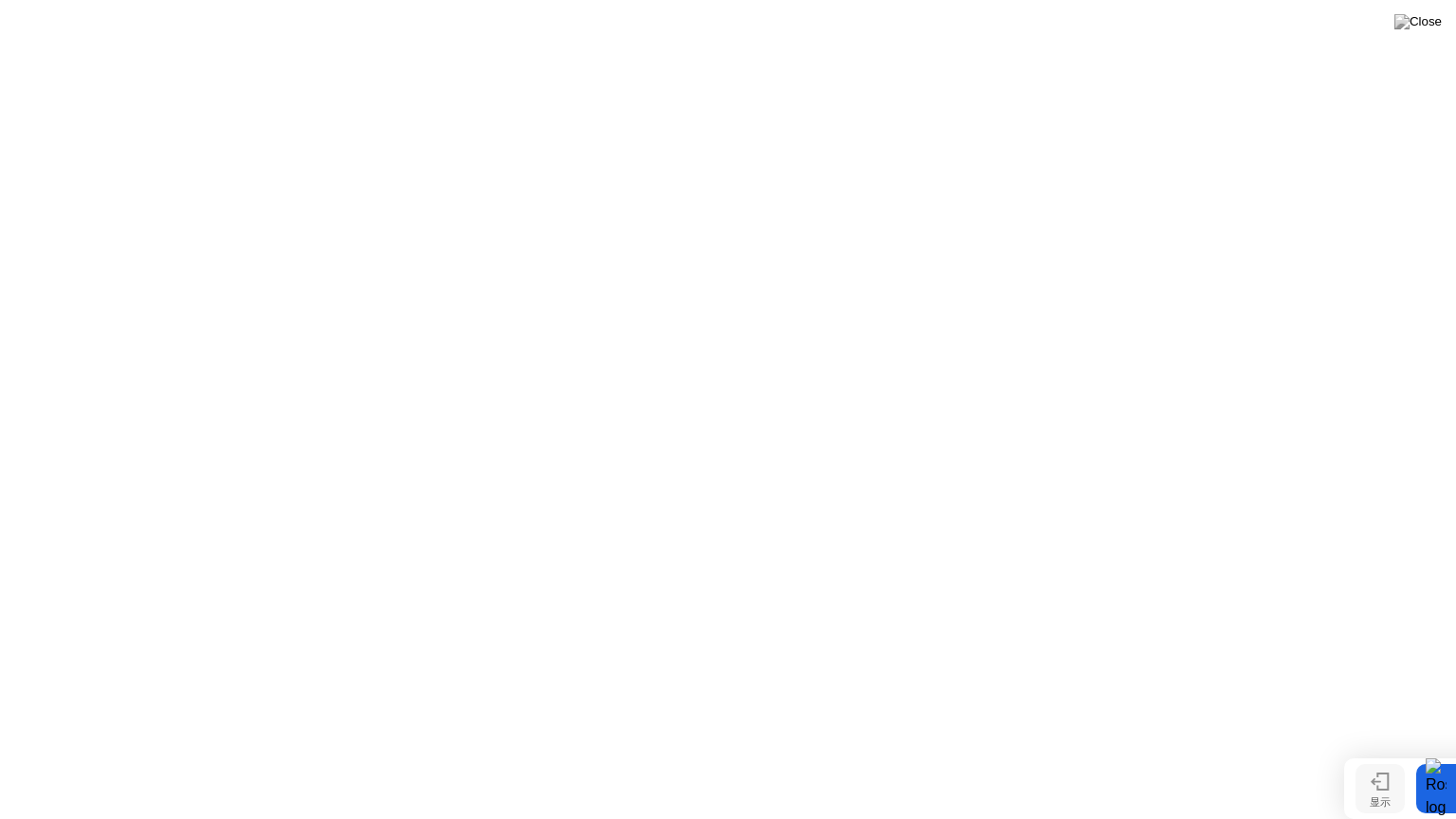
click at [1453, 752] on div at bounding box center [1436, 789] width 40 height 49
click at [1419, 752] on div at bounding box center [1436, 789] width 40 height 49
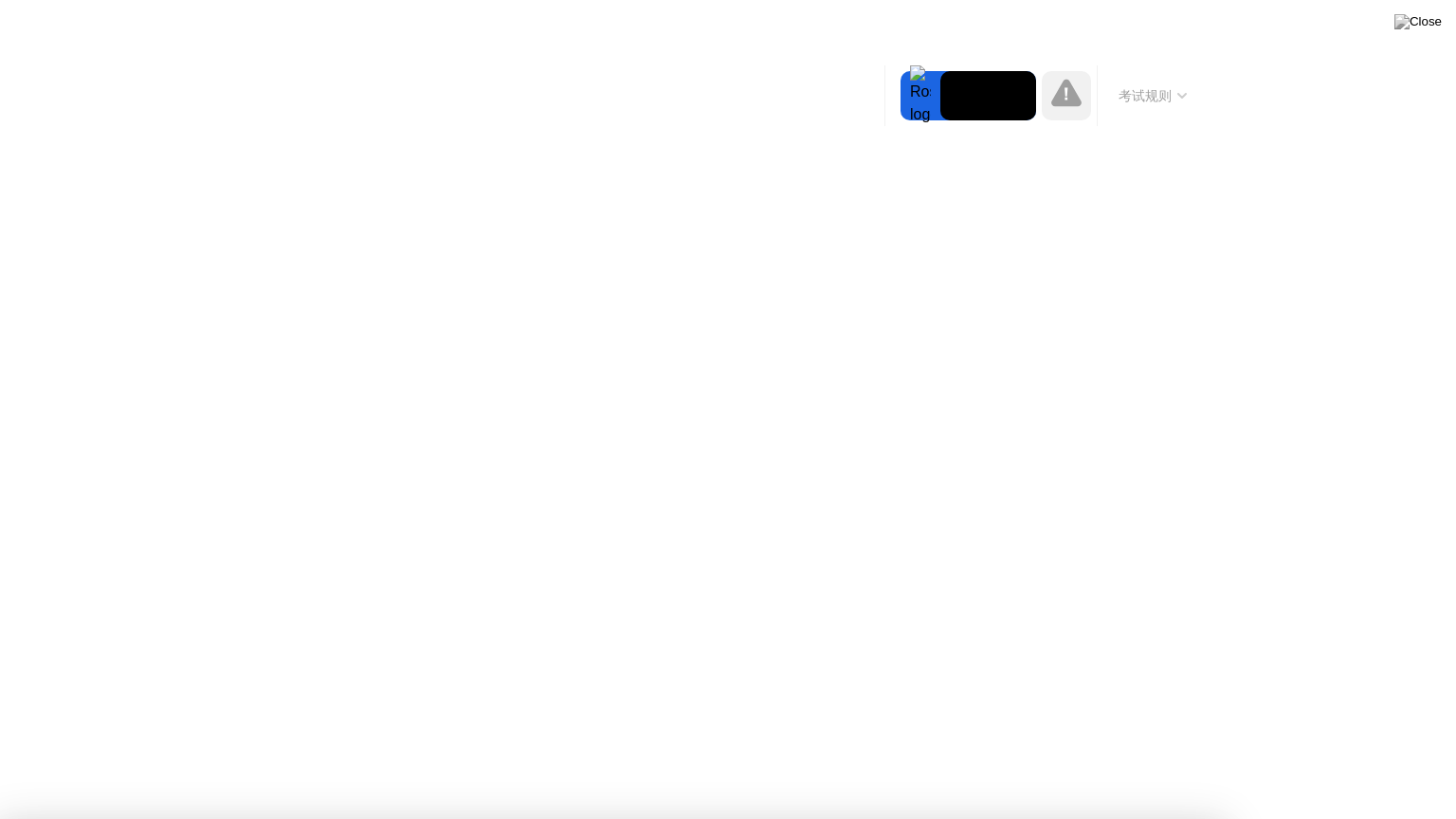
click at [1371, 752] on div at bounding box center [728, 819] width 1456 height 0
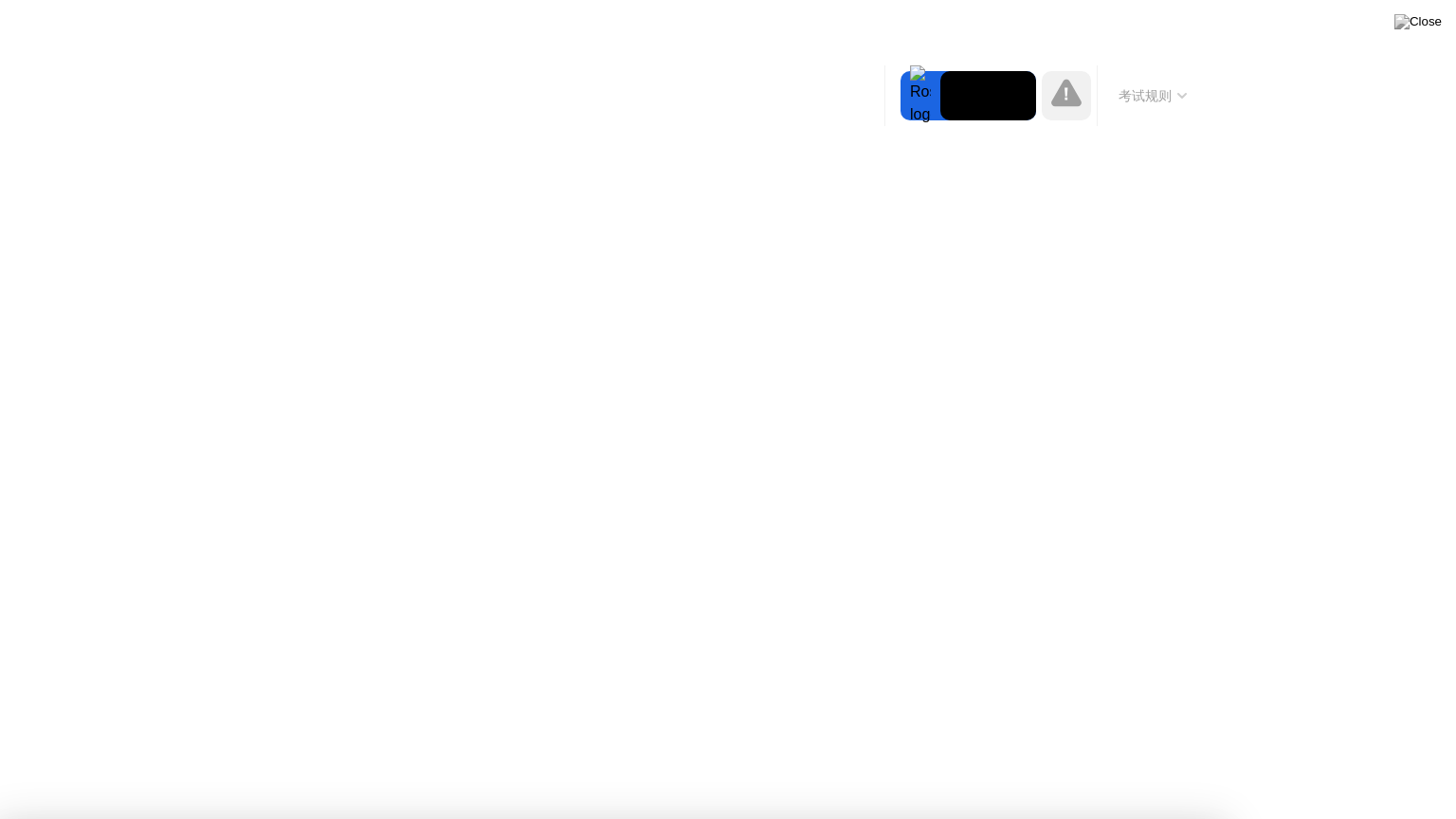
drag, startPoint x: 827, startPoint y: 322, endPoint x: 770, endPoint y: 540, distance: 225.3
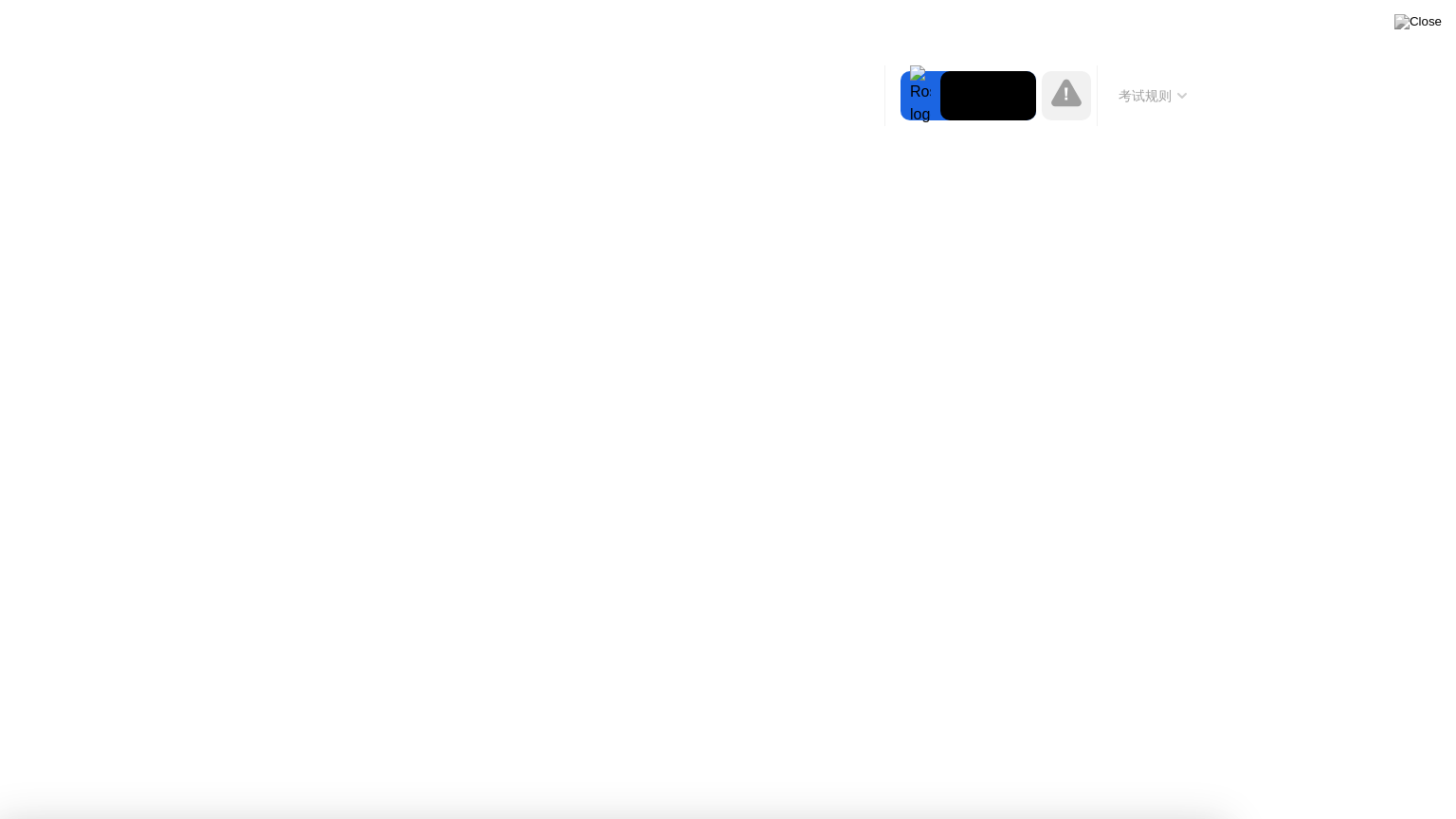
drag, startPoint x: 789, startPoint y: 513, endPoint x: 782, endPoint y: 497, distance: 17.5
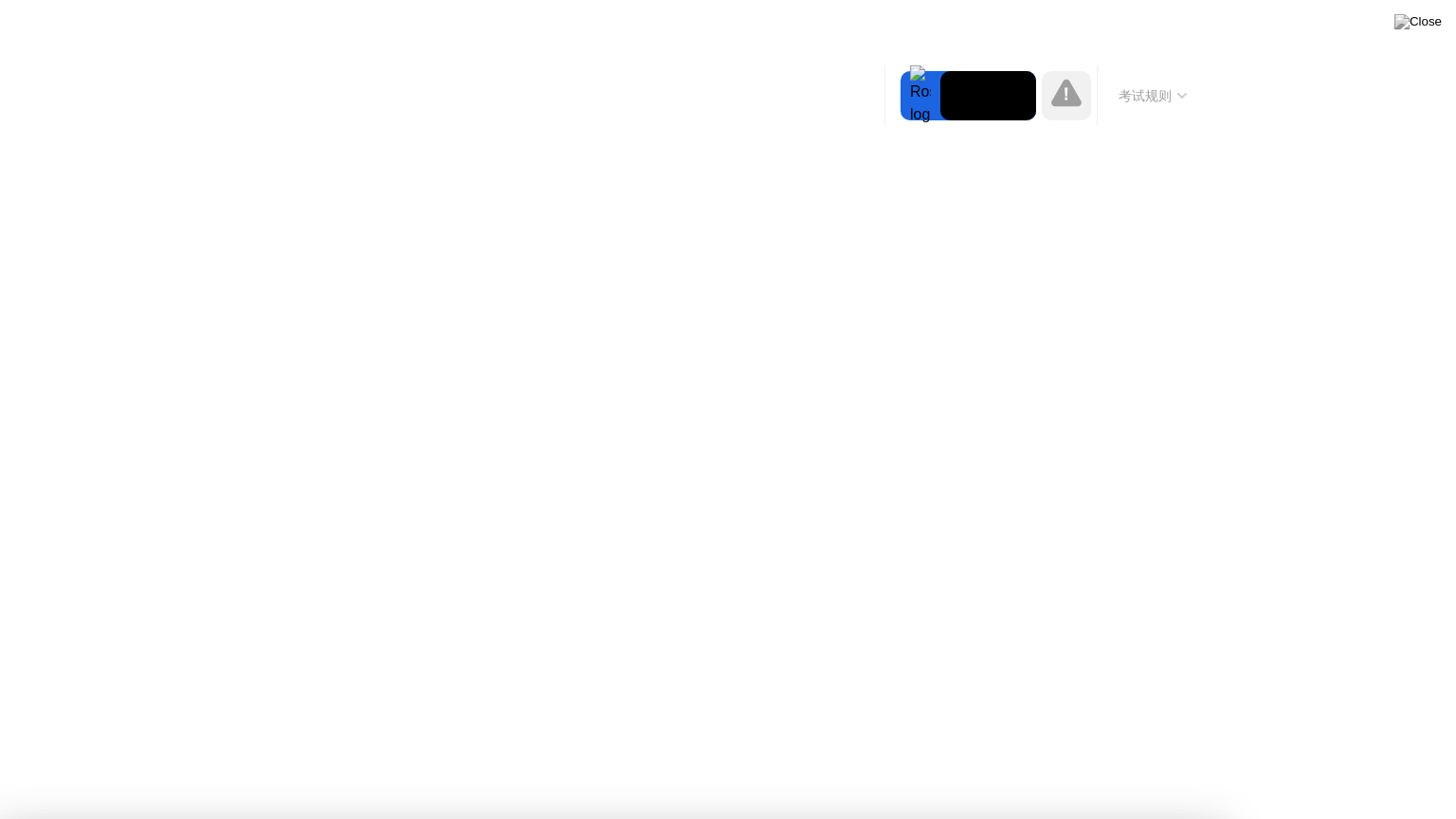
drag, startPoint x: 827, startPoint y: 556, endPoint x: 1323, endPoint y: 363, distance: 532.2
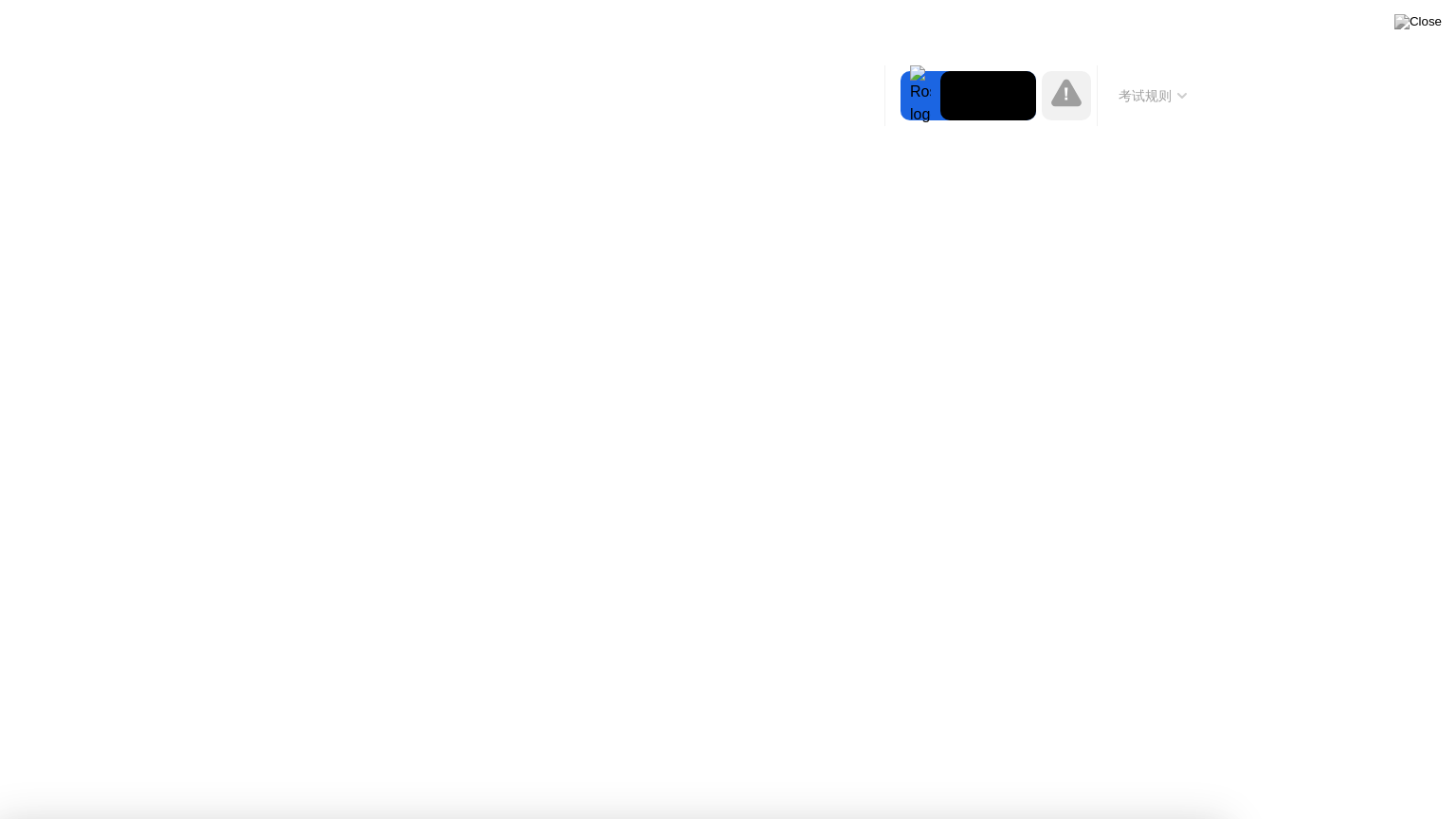
drag, startPoint x: 1323, startPoint y: 363, endPoint x: 1299, endPoint y: 357, distance: 24.7
